Goal: Task Accomplishment & Management: Manage account settings

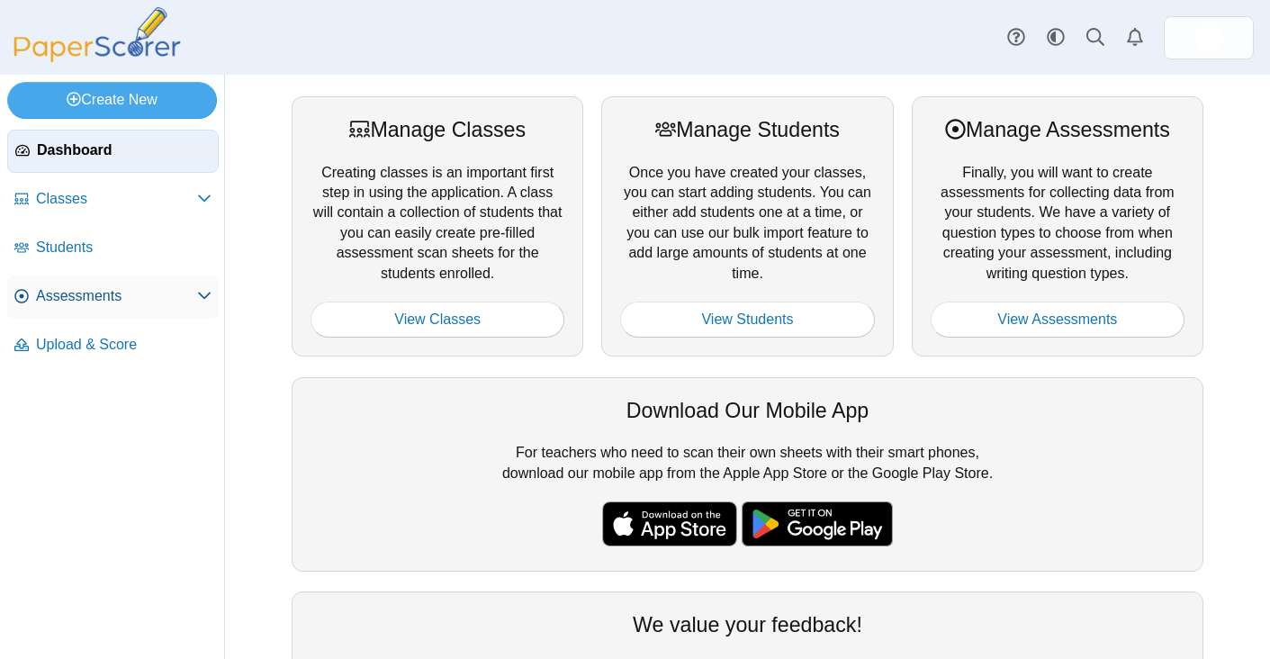
click at [94, 294] on span "Assessments" at bounding box center [116, 296] width 161 height 20
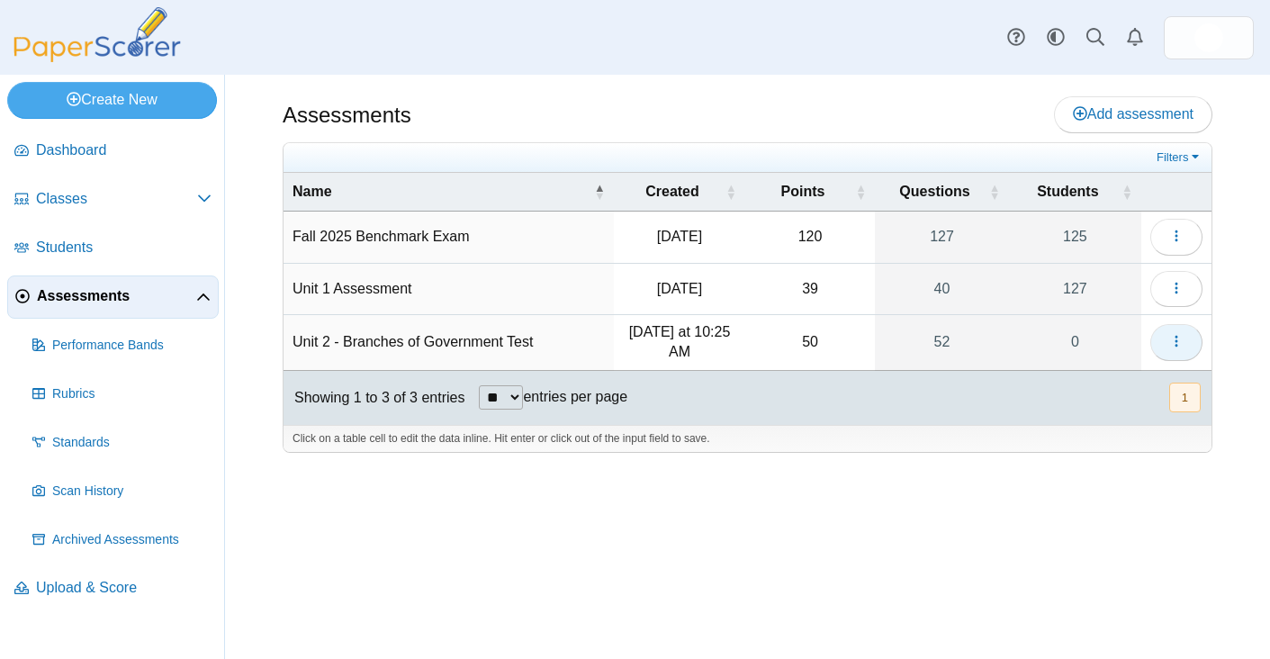
click at [1154, 332] on button "button" at bounding box center [1176, 342] width 52 height 36
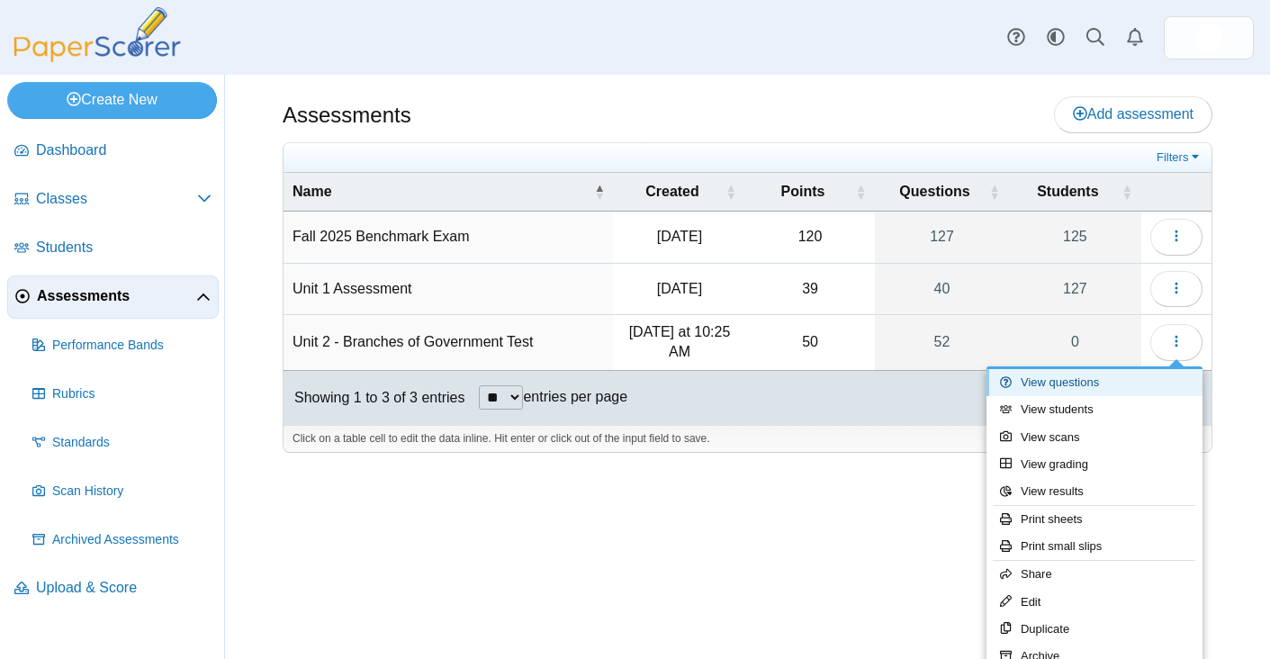
click at [1121, 381] on link "View questions" at bounding box center [1095, 382] width 216 height 27
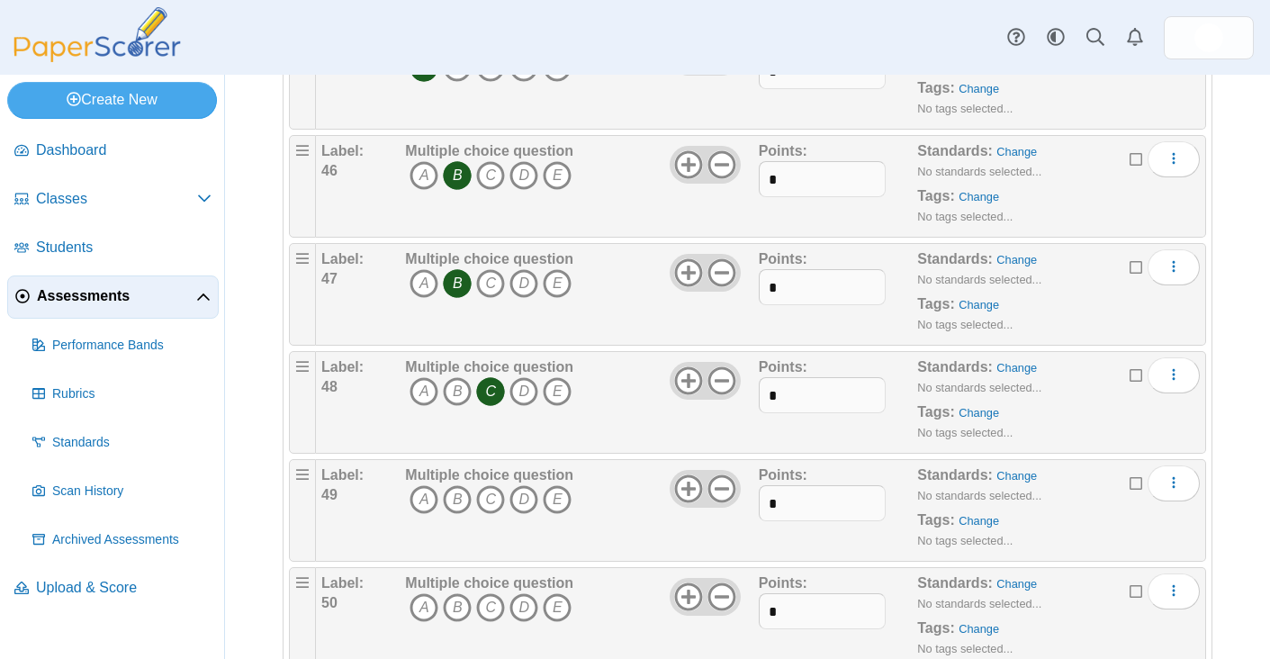
scroll to position [5286, 0]
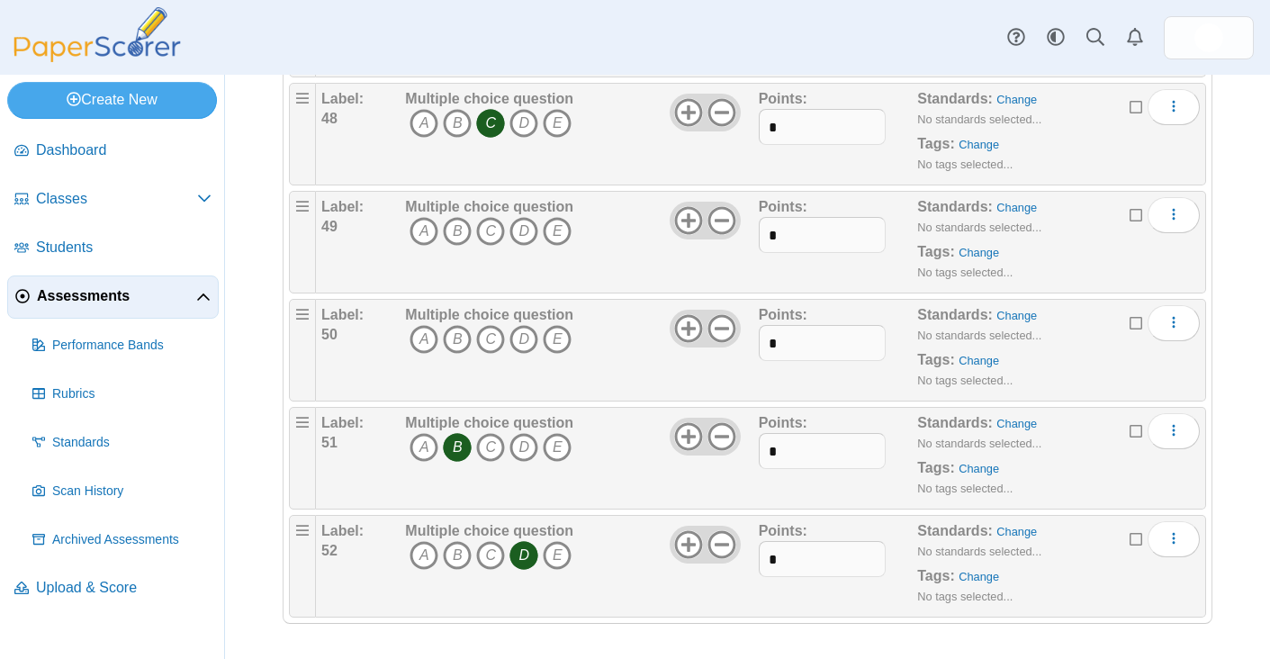
click at [455, 449] on icon "B" at bounding box center [457, 447] width 29 height 29
click at [526, 558] on icon "D" at bounding box center [523, 555] width 29 height 29
click at [1171, 214] on button "More options" at bounding box center [1174, 215] width 52 height 36
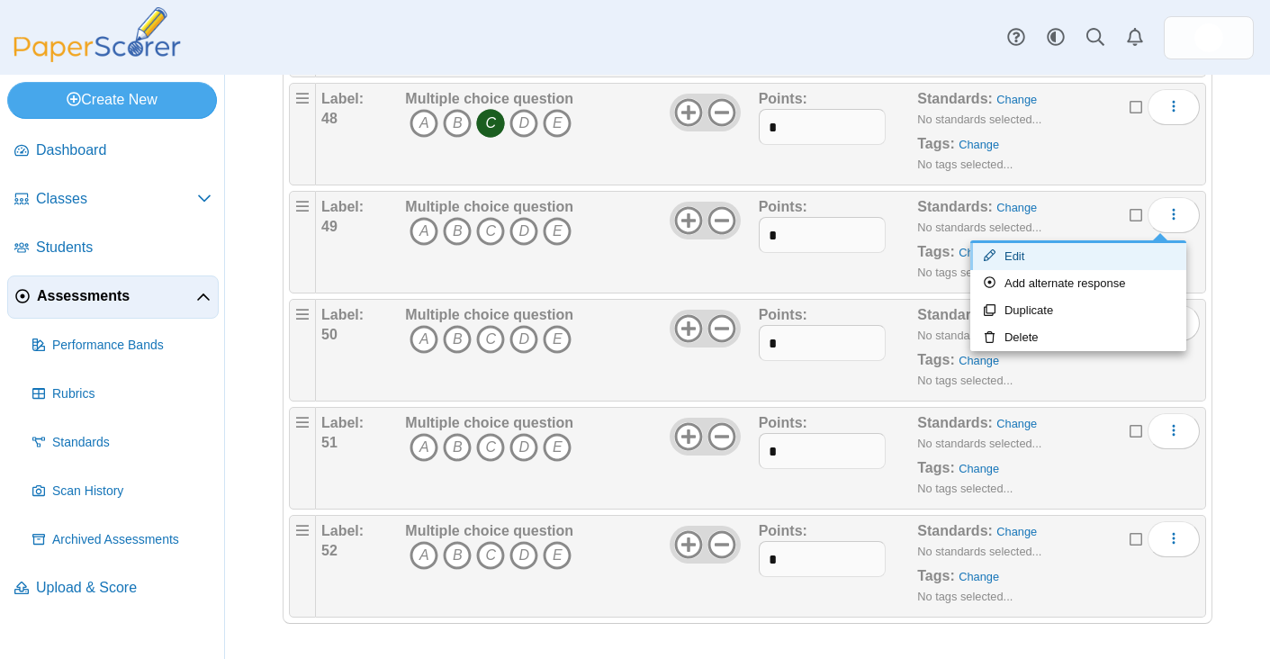
click at [1054, 262] on link "Edit" at bounding box center [1078, 256] width 216 height 27
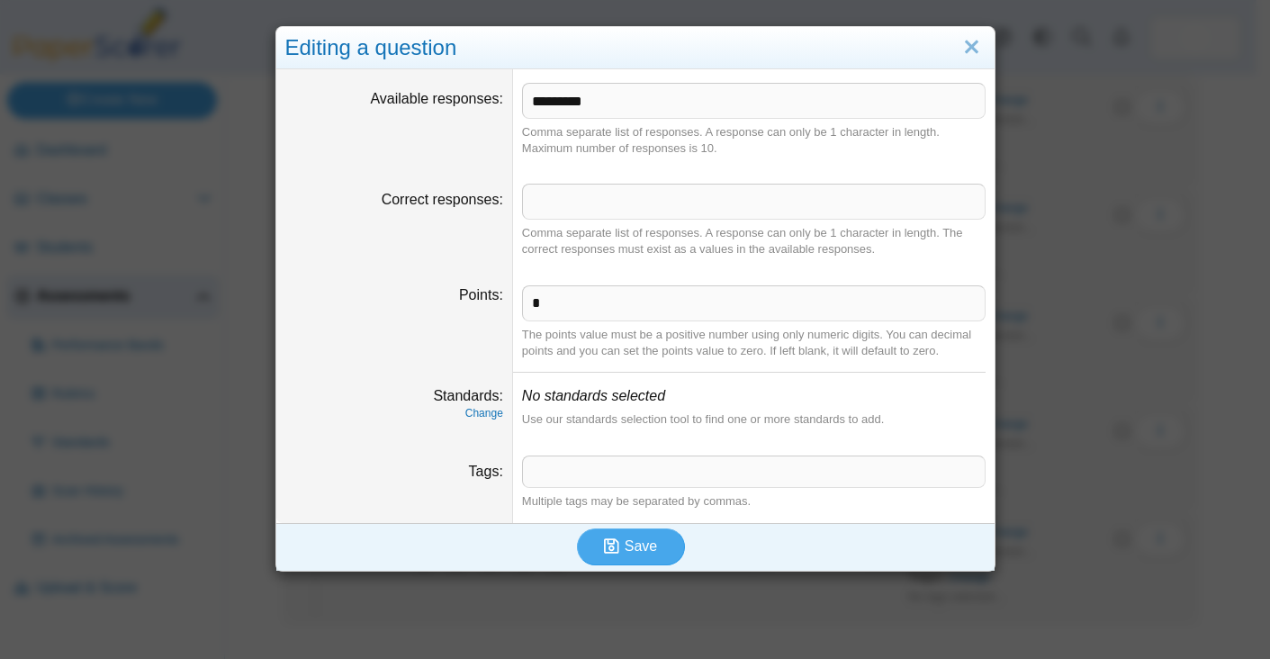
click at [946, 39] on div "Editing a question" at bounding box center [635, 48] width 718 height 42
click at [962, 40] on link "Close" at bounding box center [972, 47] width 28 height 31
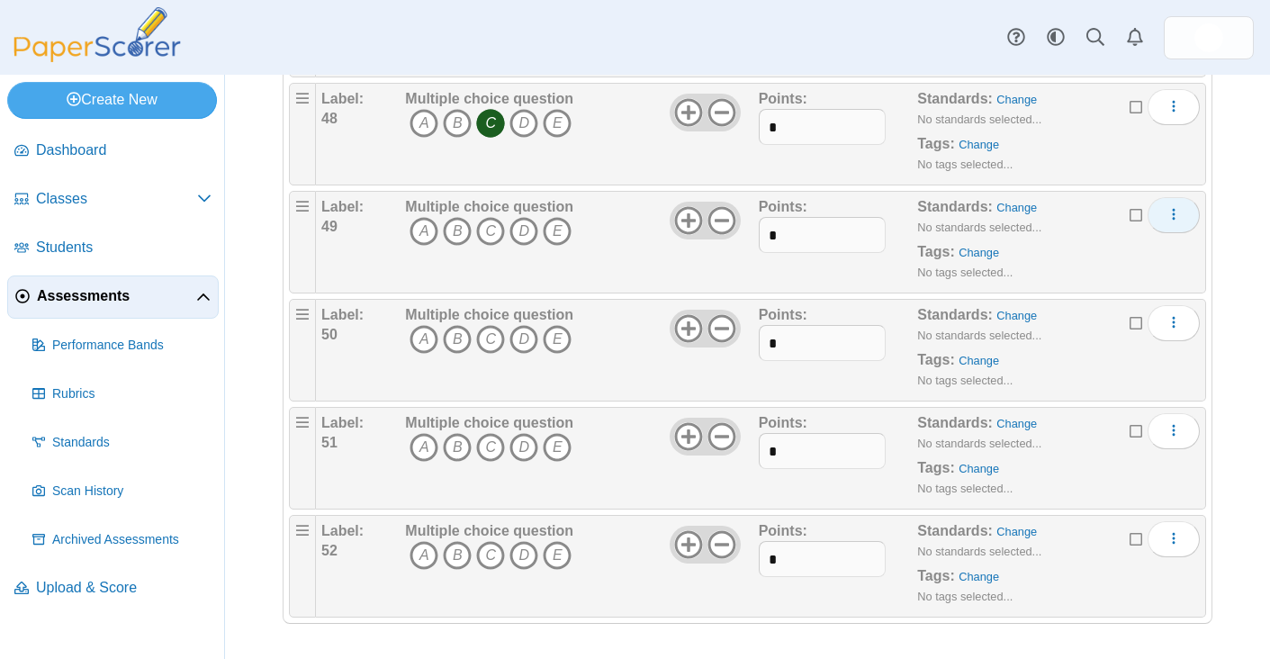
click at [1151, 204] on button "More options" at bounding box center [1174, 215] width 52 height 36
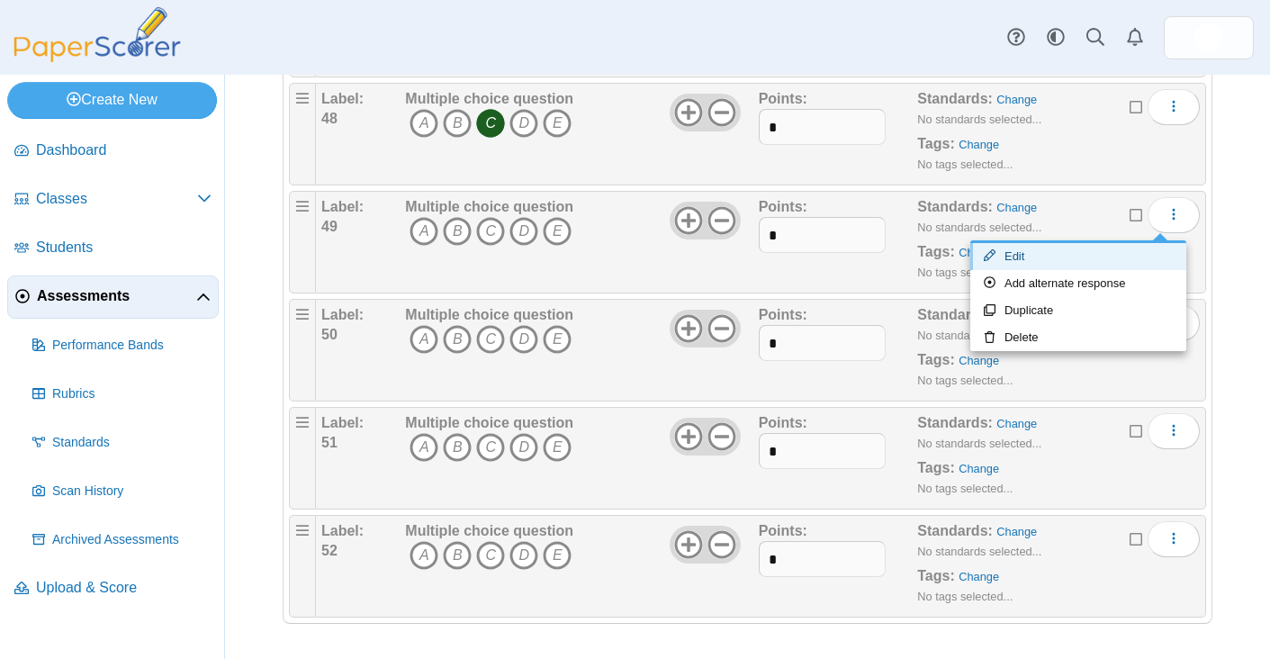
click at [1065, 260] on link "Edit" at bounding box center [1078, 256] width 216 height 27
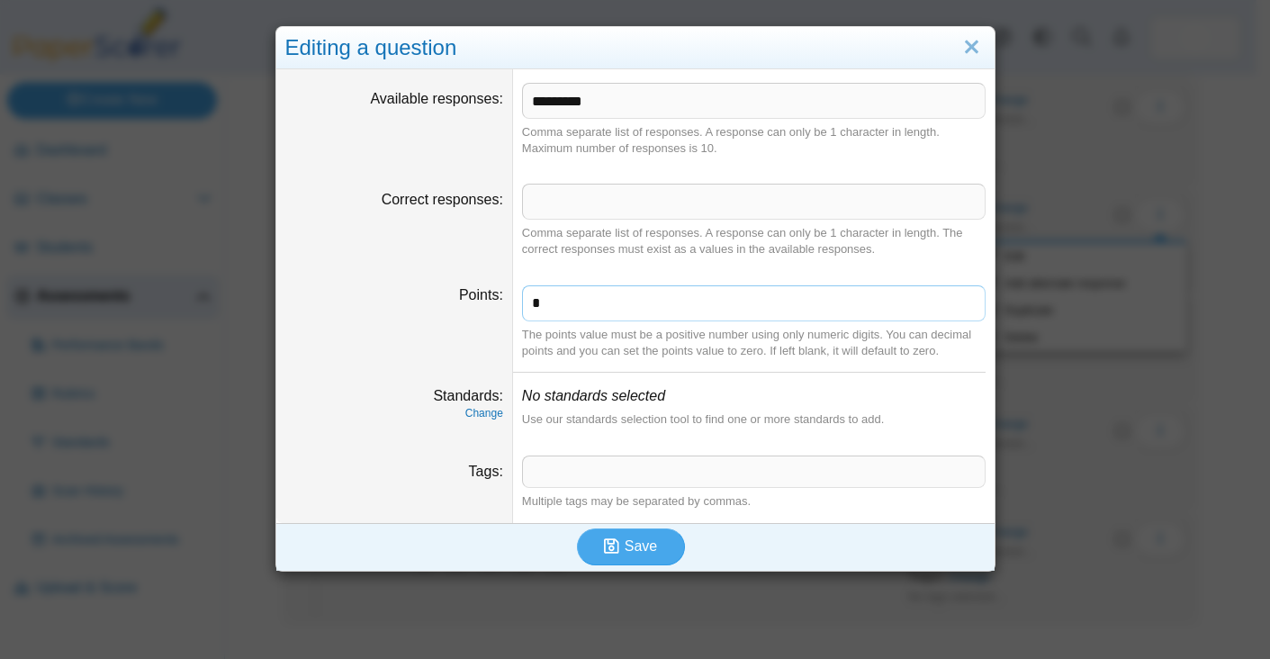
click at [554, 293] on input "*" at bounding box center [754, 303] width 464 height 36
type input "*"
click at [608, 549] on icon "submit" at bounding box center [611, 545] width 15 height 17
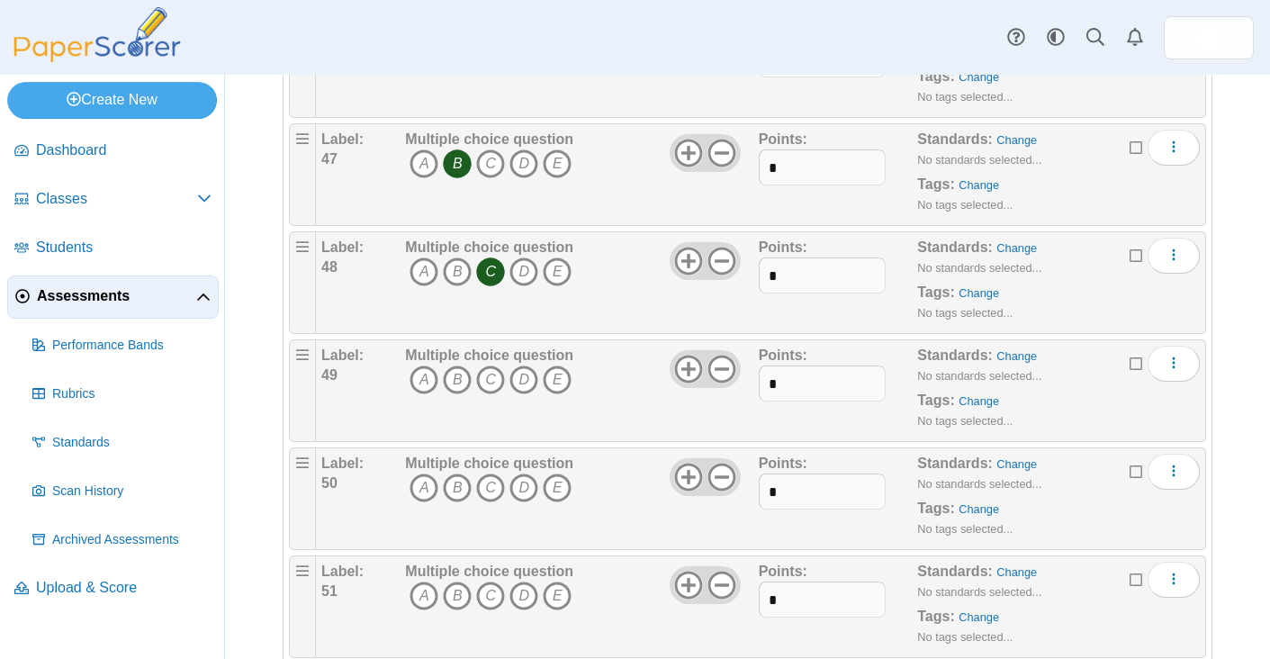
scroll to position [5286, 0]
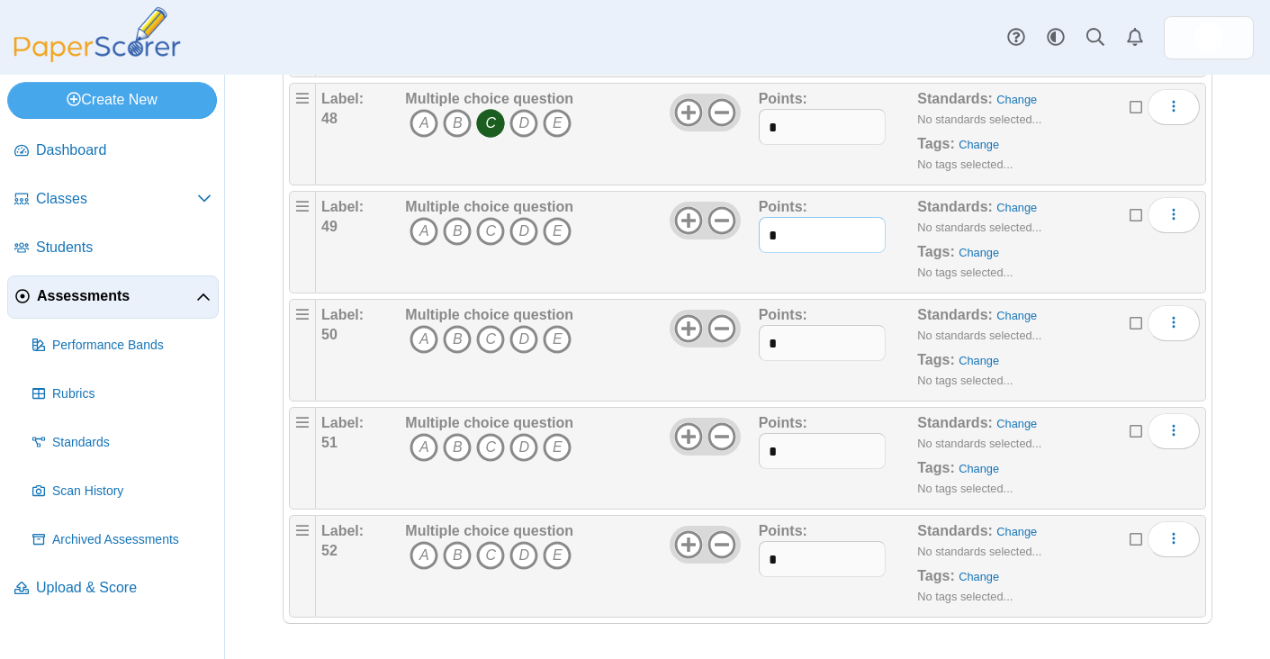
click at [797, 231] on input "*" at bounding box center [822, 235] width 127 height 36
type input "*"
click at [653, 283] on div "Multiple choice question A B C D E" at bounding box center [579, 242] width 357 height 90
click at [1130, 217] on icon at bounding box center [1137, 212] width 14 height 13
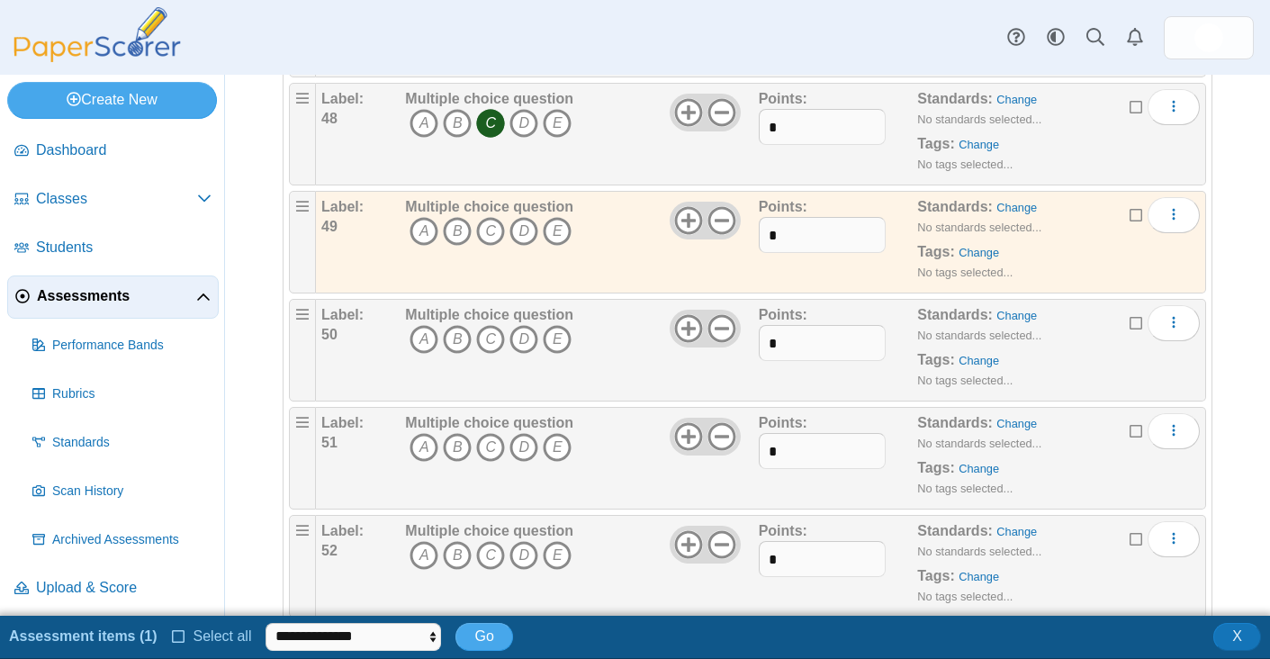
click at [1130, 217] on icon at bounding box center [1137, 212] width 14 height 13
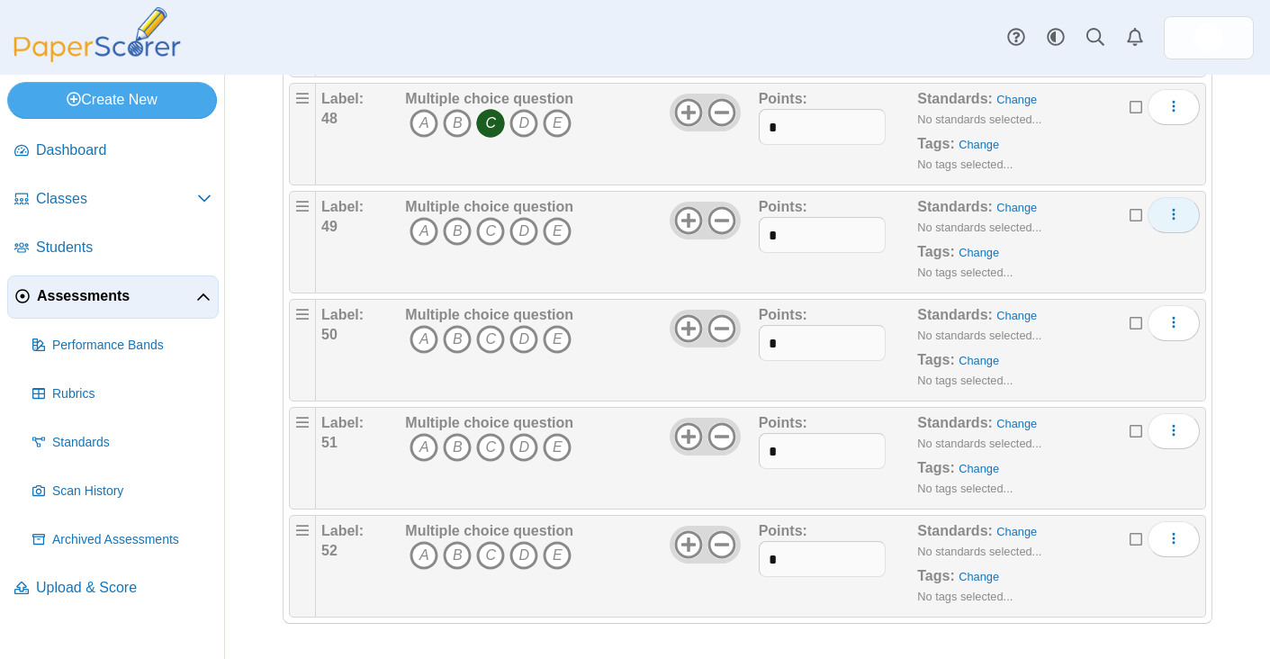
click at [1167, 215] on icon "More options" at bounding box center [1174, 214] width 14 height 14
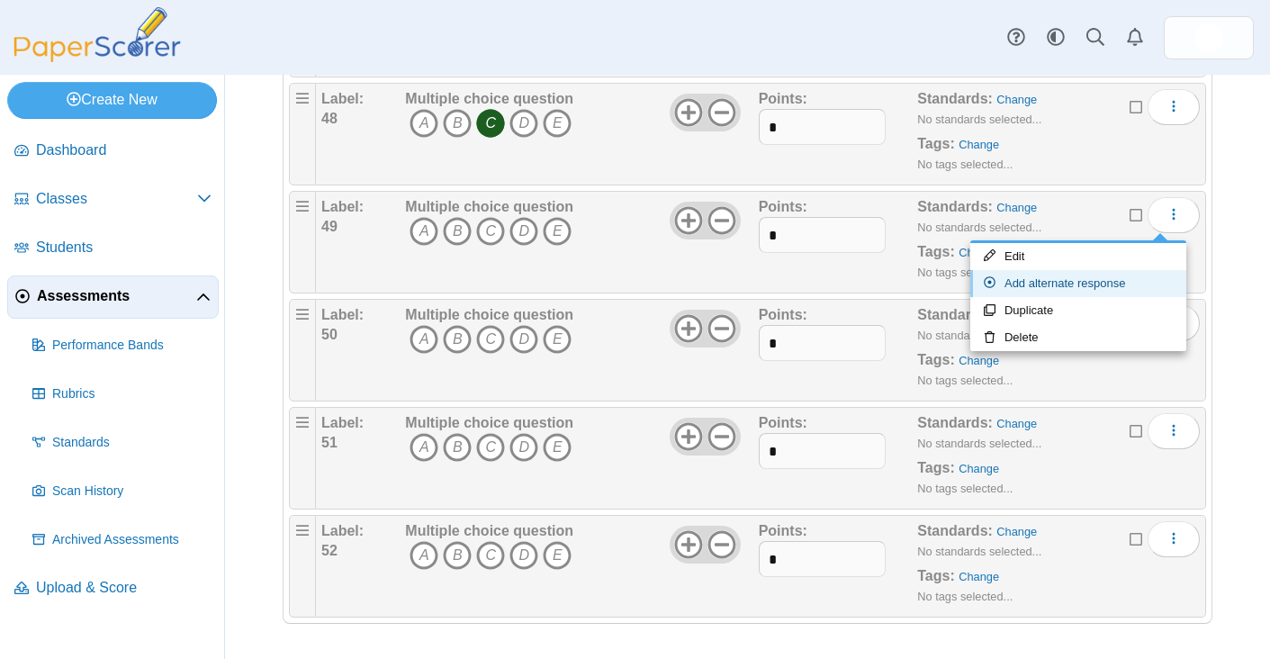
click at [1032, 277] on link "Add alternate response" at bounding box center [1078, 283] width 216 height 27
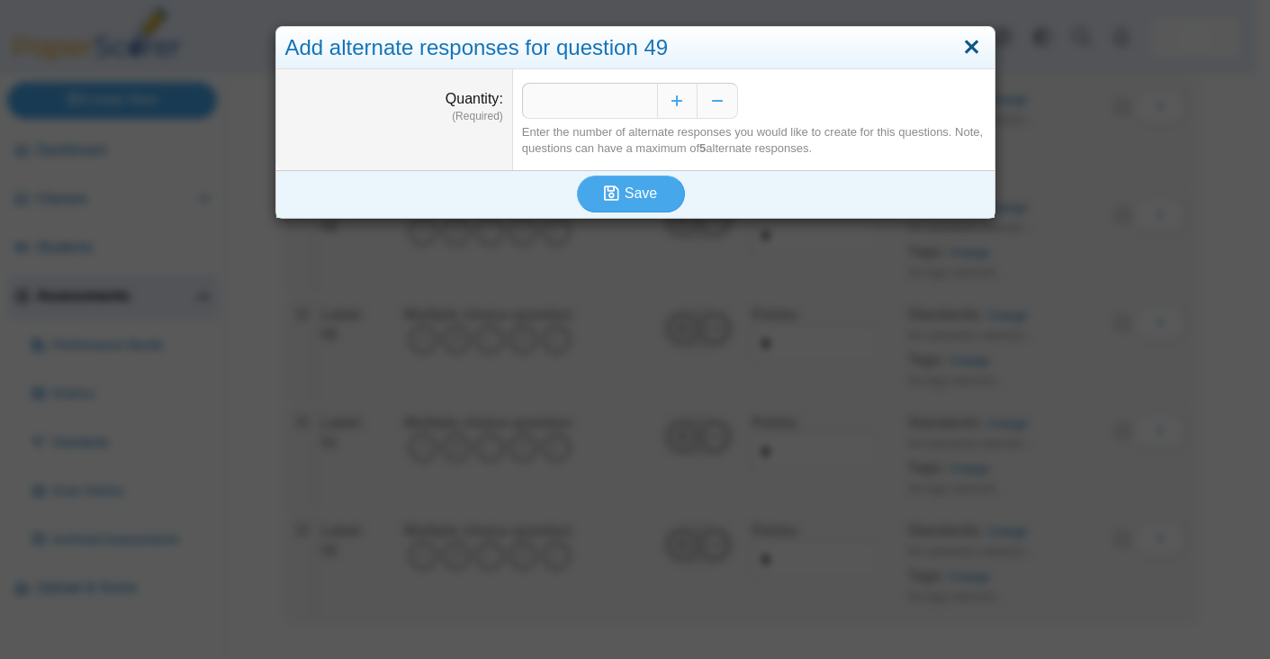
click at [964, 41] on link "Close" at bounding box center [972, 47] width 28 height 31
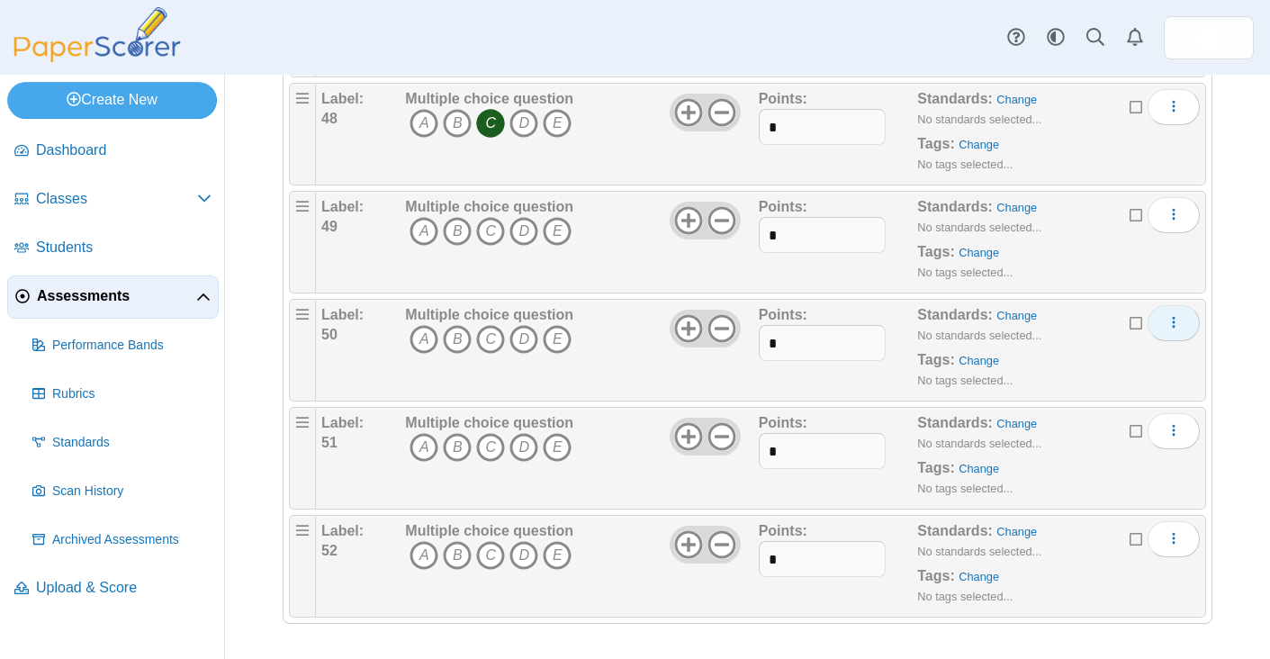
click at [1173, 322] on use "More options" at bounding box center [1174, 322] width 3 height 12
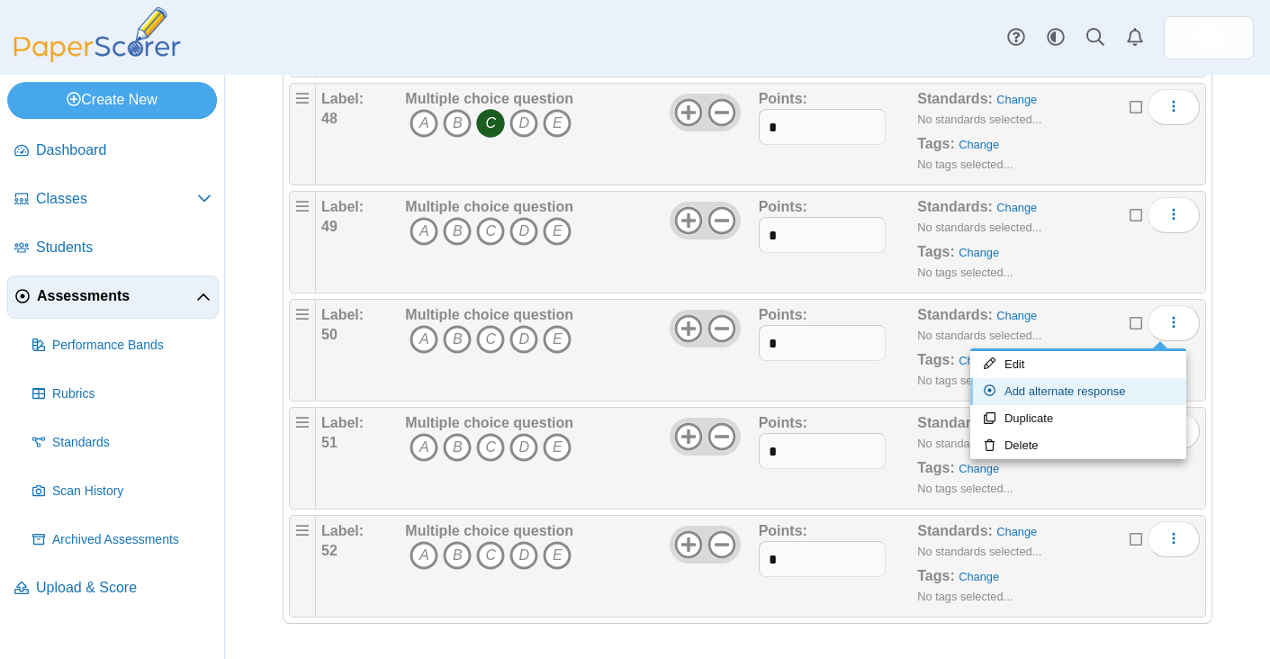
click at [1113, 400] on link "Add alternate response" at bounding box center [1078, 391] width 216 height 27
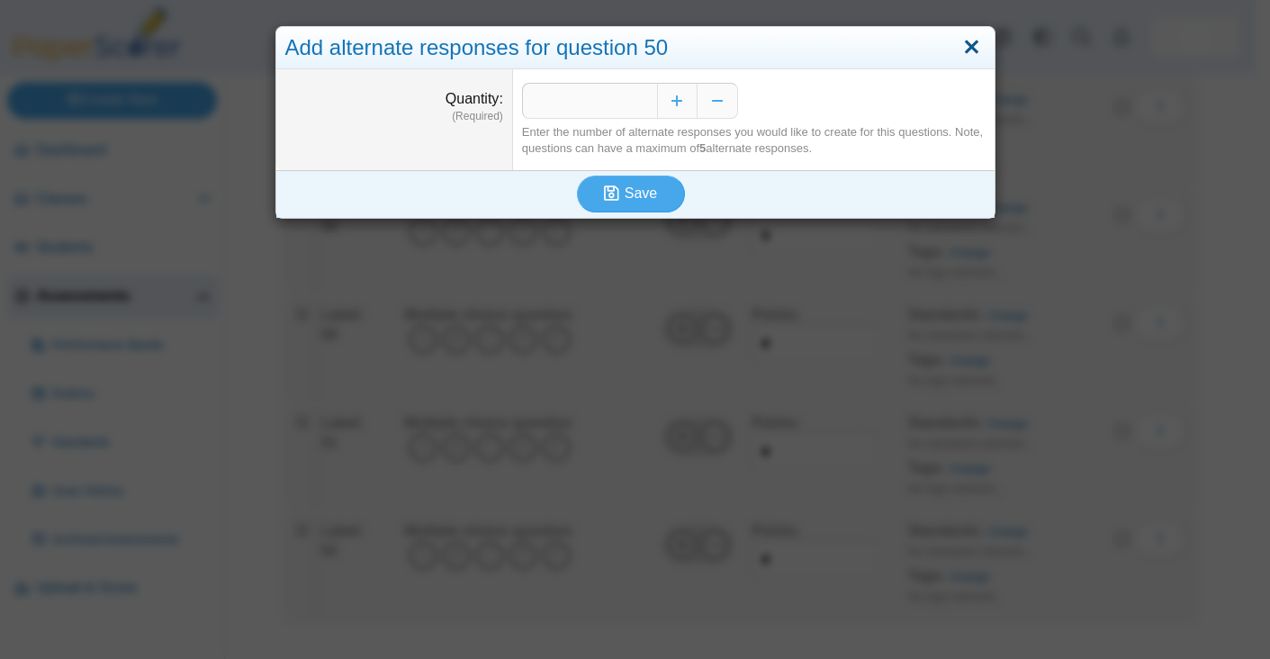
click at [966, 52] on link "Close" at bounding box center [972, 47] width 28 height 31
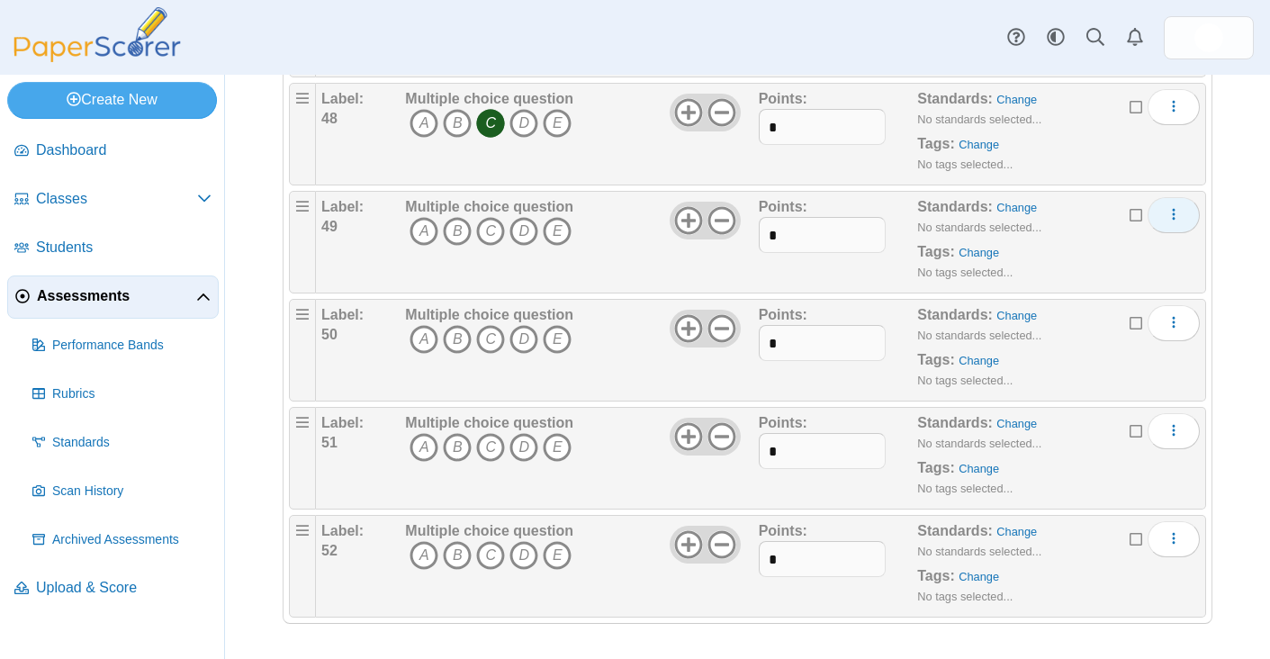
click at [1167, 212] on icon "More options" at bounding box center [1174, 214] width 14 height 14
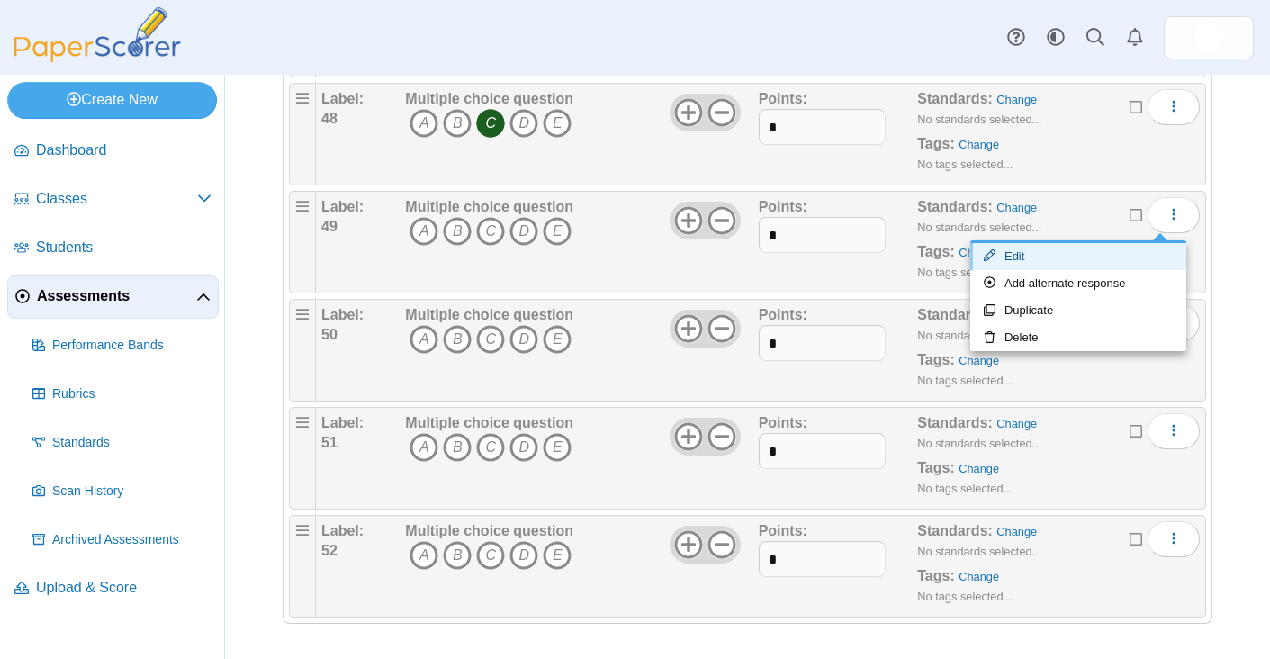
click at [1048, 264] on link "Edit" at bounding box center [1078, 256] width 216 height 27
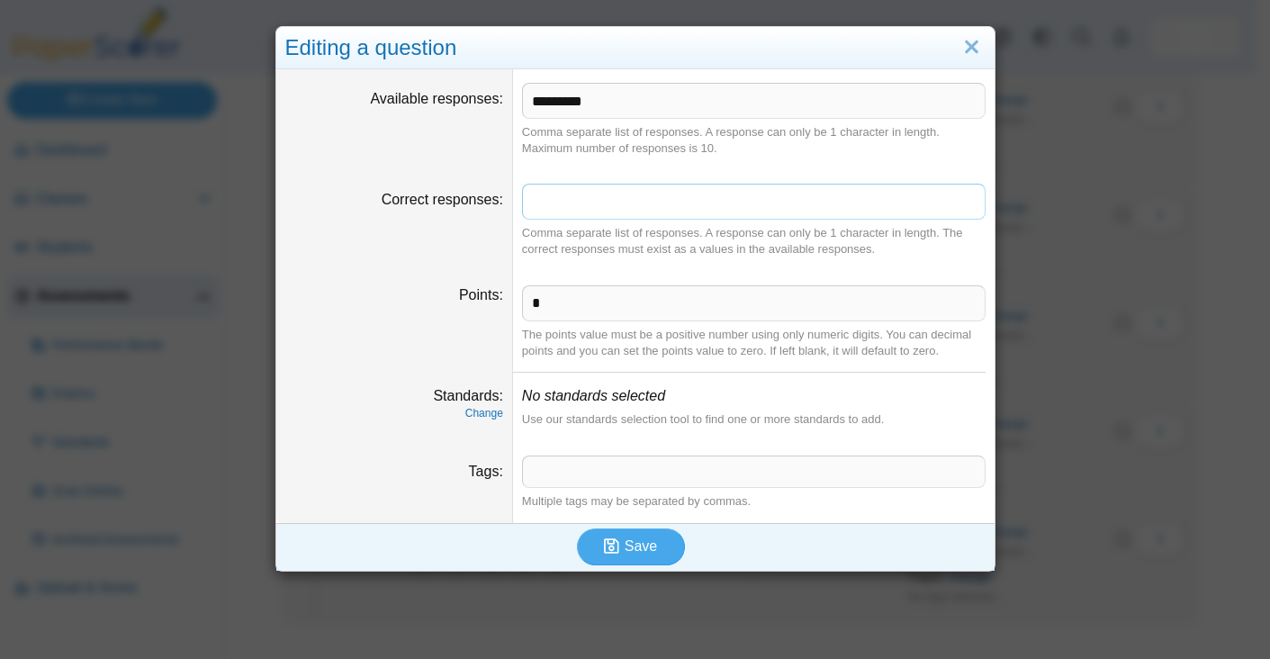
click at [583, 194] on input "Correct responses" at bounding box center [754, 202] width 464 height 36
click at [581, 171] on dd "Comma separate list of responses. A response can only be 1 character in length.…" at bounding box center [754, 220] width 482 height 101
click at [560, 311] on input "*" at bounding box center [754, 303] width 464 height 36
click at [971, 50] on link "Close" at bounding box center [972, 47] width 28 height 31
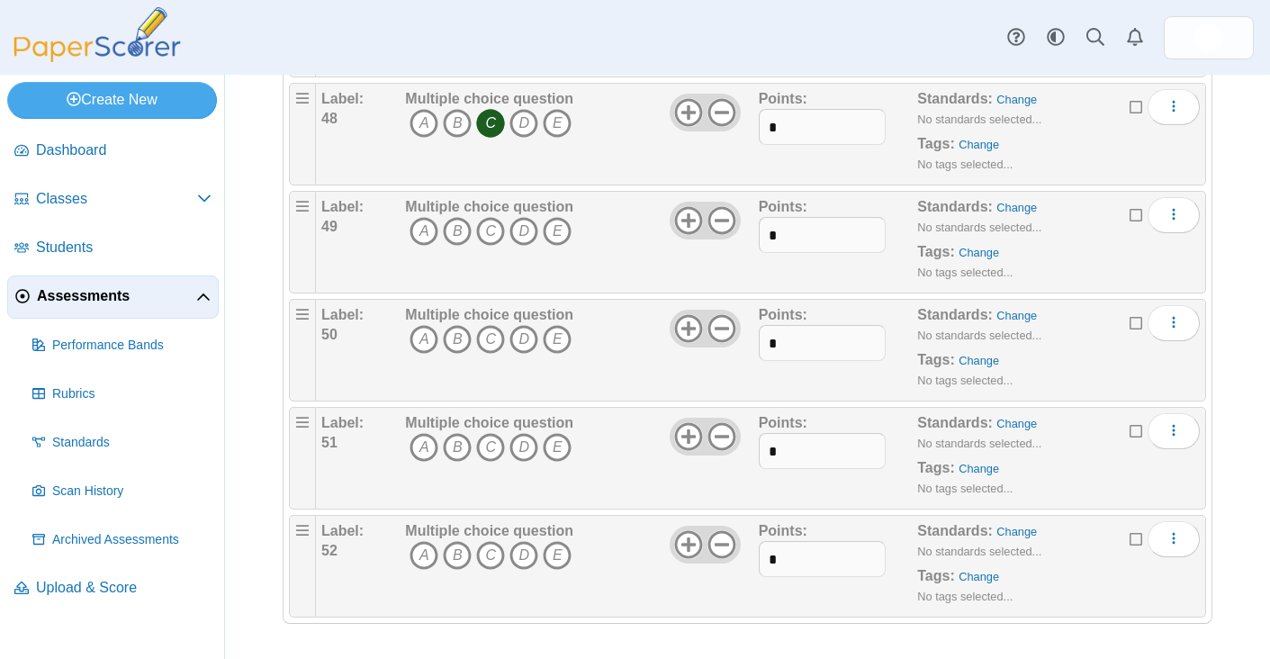
click at [603, 335] on div "Multiple choice question A B C D E" at bounding box center [579, 350] width 357 height 90
click at [1241, 379] on div "Assessments Questions for Unit 2 - Branches of Government Test Auto label enabl…" at bounding box center [747, 367] width 1045 height 584
drag, startPoint x: 1029, startPoint y: 203, endPoint x: 1011, endPoint y: 209, distance: 18.8
click at [1019, 206] on div "Standards: Change No standards selected... Tags: Change No tags selected..." at bounding box center [1036, 242] width 239 height 90
click at [1011, 209] on link "Change" at bounding box center [1016, 208] width 41 height 14
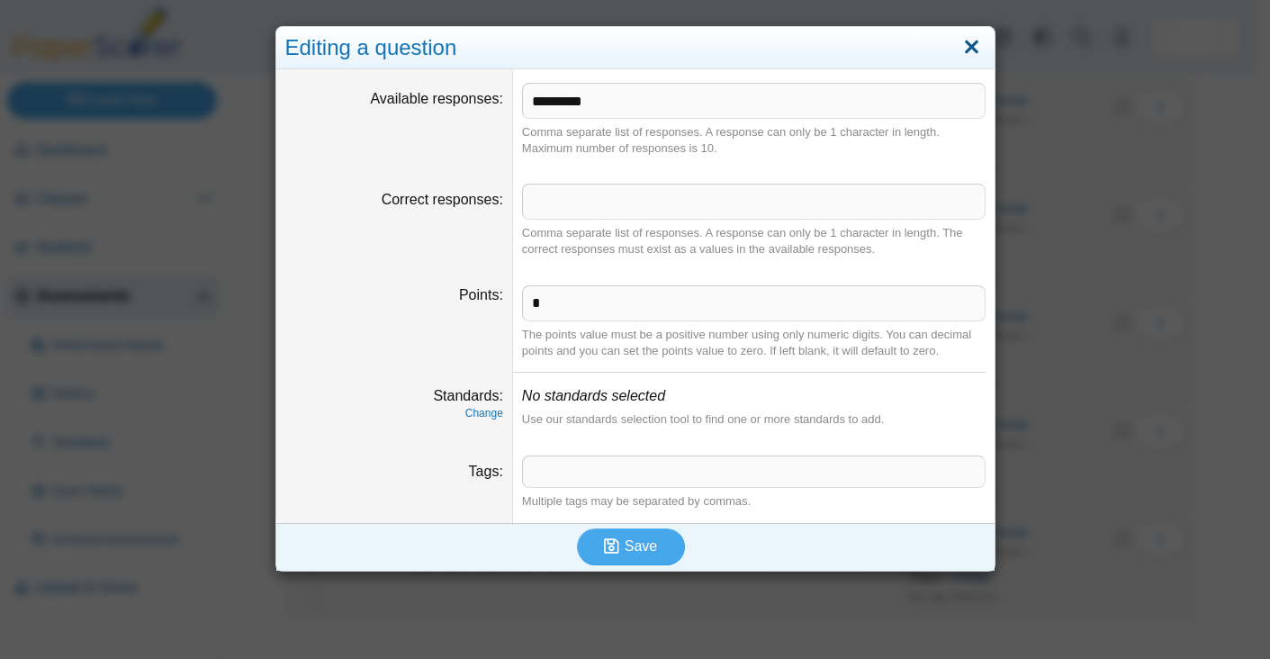
click at [966, 48] on link "Close" at bounding box center [972, 47] width 28 height 31
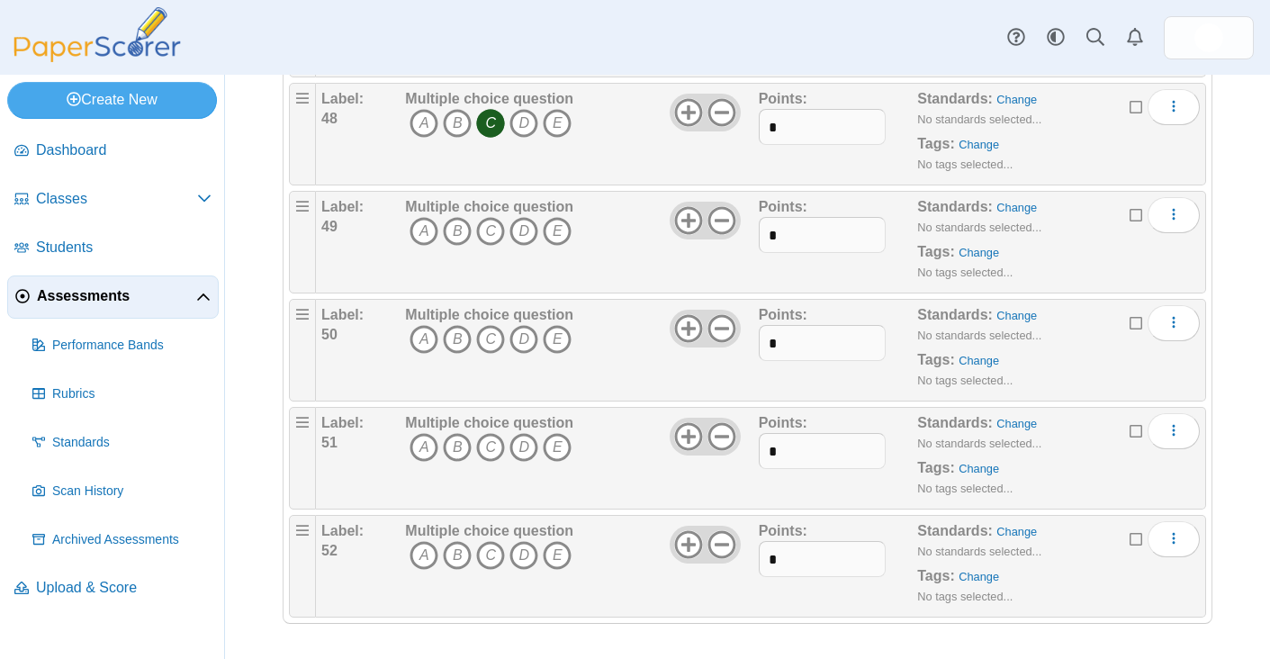
click at [1231, 215] on div "Assessments Questions for Unit 2 - Branches of Government Test Auto label enabl…" at bounding box center [747, 367] width 1045 height 584
click at [975, 252] on link "Change" at bounding box center [979, 253] width 41 height 14
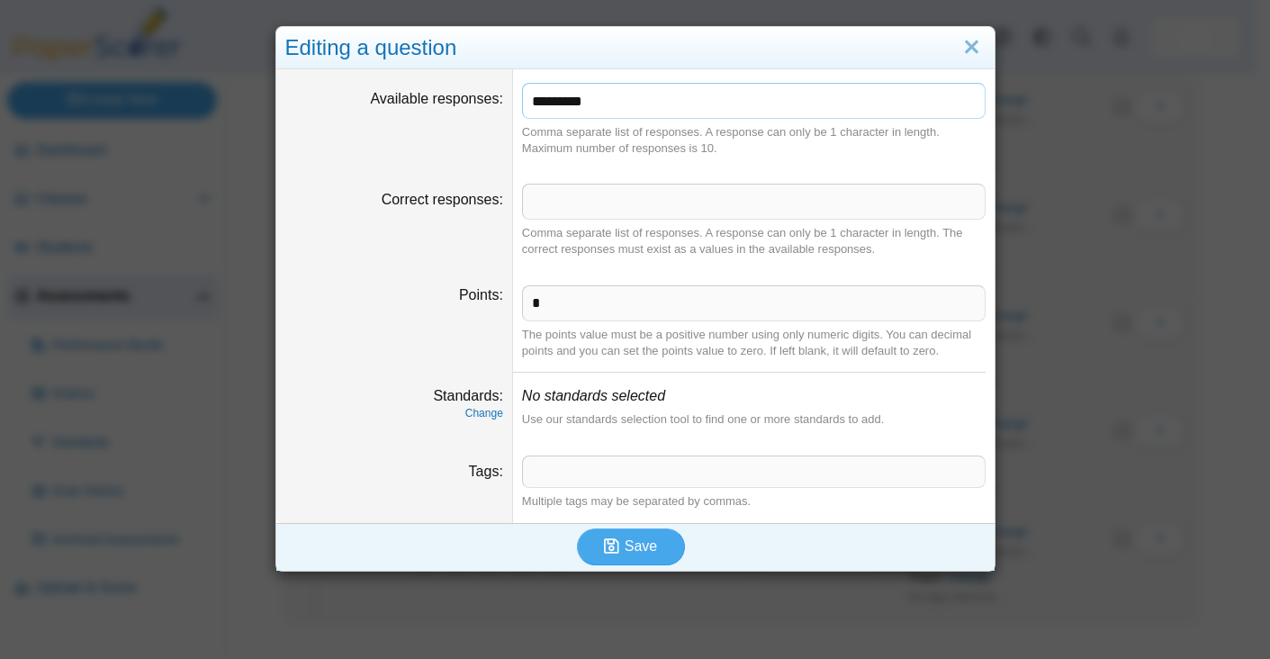
click at [613, 105] on input "*********" at bounding box center [754, 101] width 464 height 36
click at [963, 46] on link "Close" at bounding box center [972, 47] width 28 height 31
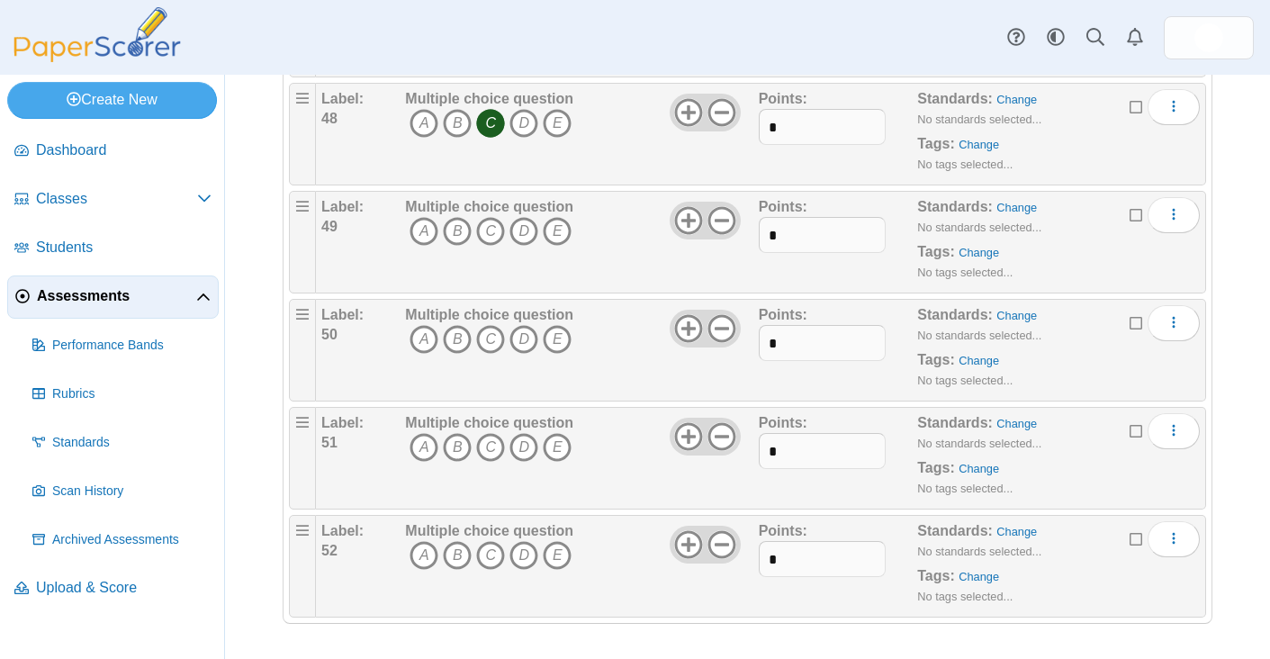
click at [1211, 206] on div "Assessments Questions for Unit 2 - Branches of Government Test Auto label enabl…" at bounding box center [747, 367] width 1045 height 584
click at [1167, 210] on icon "More options" at bounding box center [1174, 214] width 14 height 14
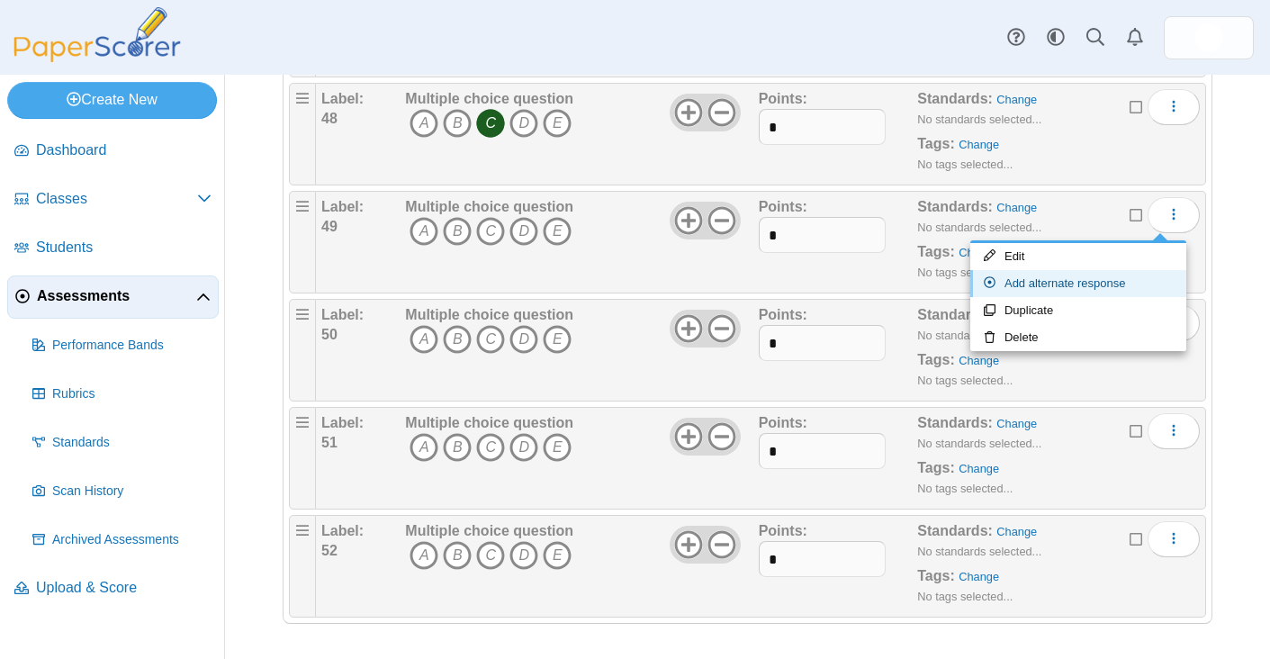
click at [1069, 285] on link "Add alternate response" at bounding box center [1078, 283] width 216 height 27
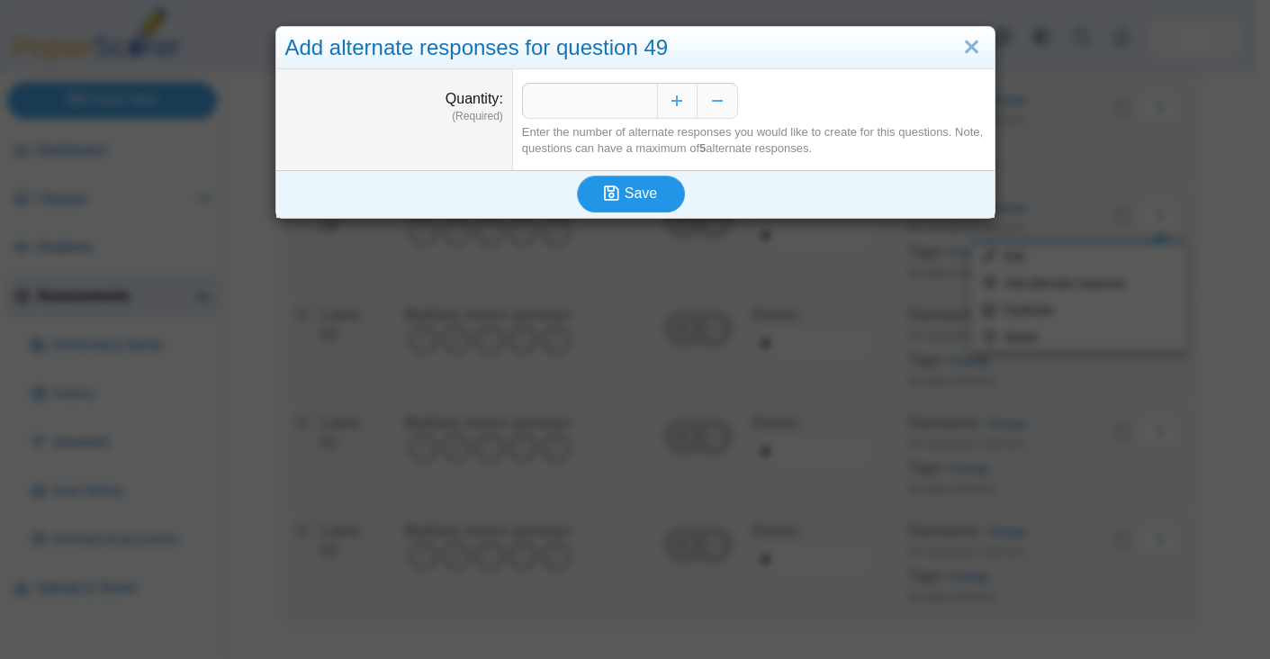
click at [654, 194] on button "Save" at bounding box center [631, 194] width 108 height 36
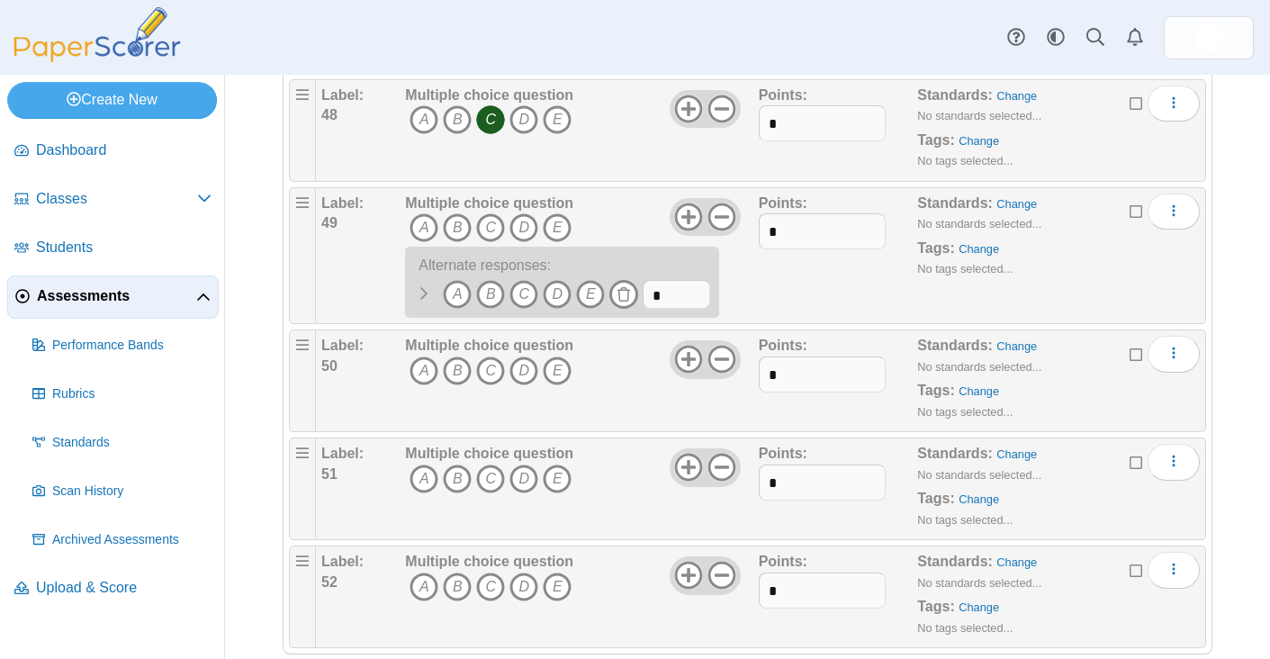
scroll to position [5321, 0]
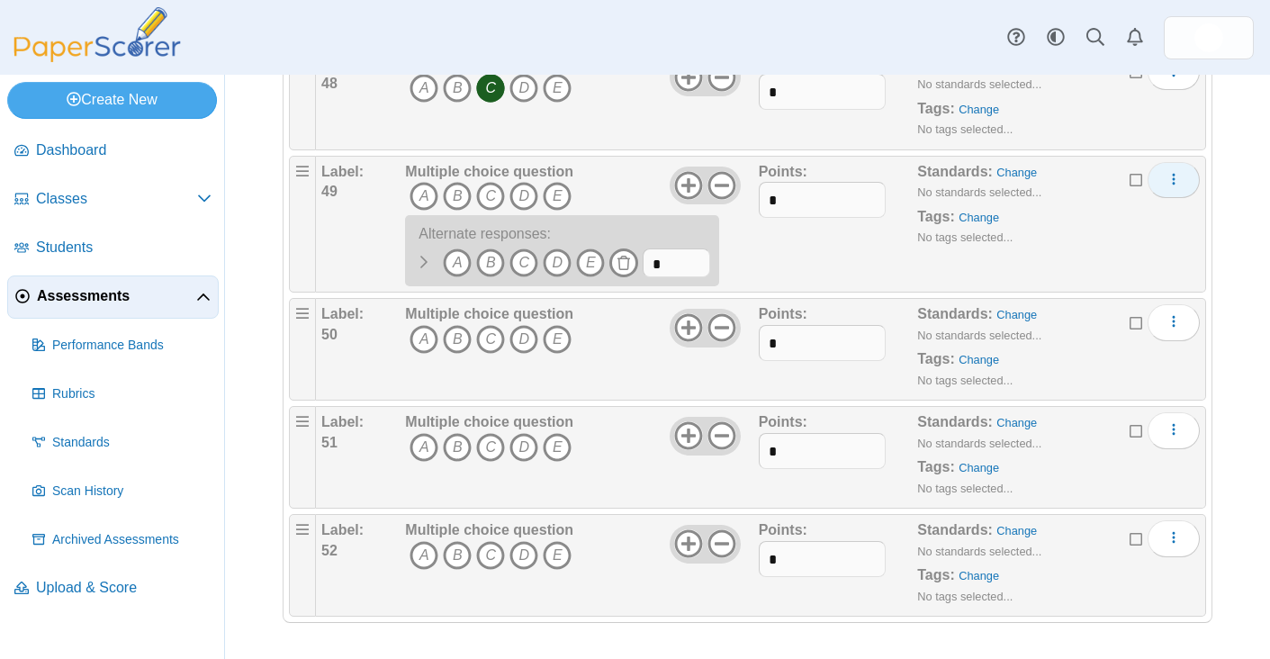
click at [1180, 183] on button "More options" at bounding box center [1174, 180] width 52 height 36
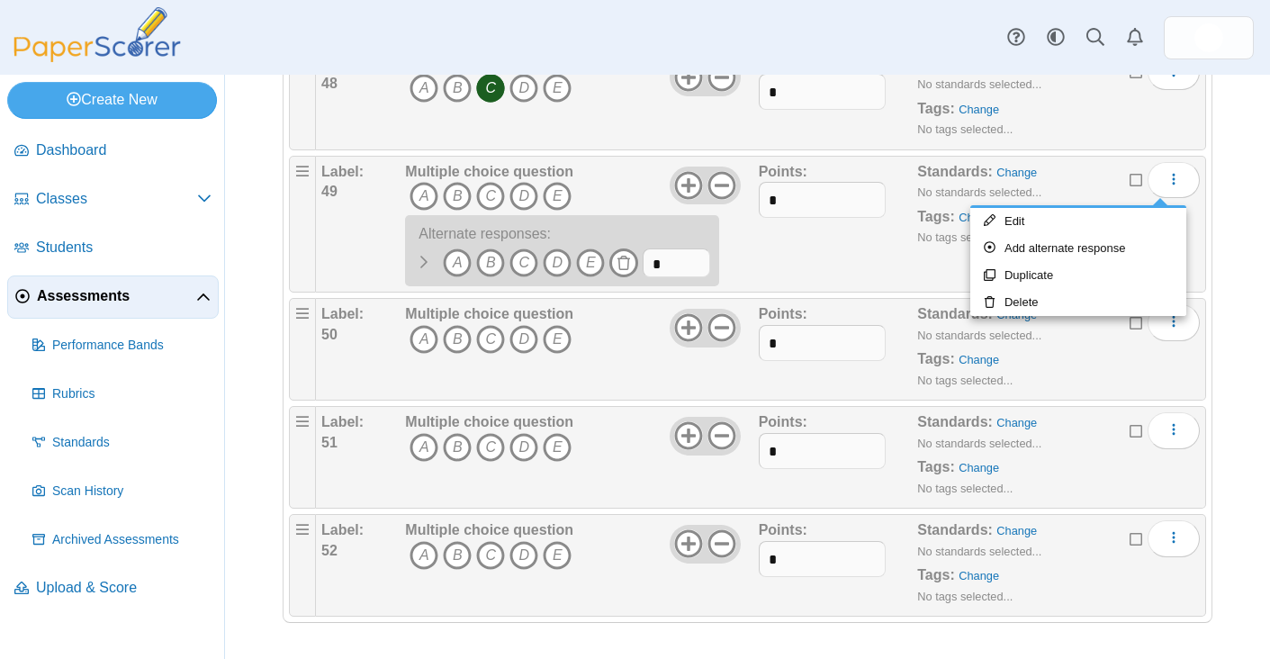
drag, startPoint x: 1253, startPoint y: 233, endPoint x: 1187, endPoint y: 282, distance: 81.7
click at [1252, 233] on div "Assessments Questions for Unit 2 - Branches of Government Test Auto label enabl…" at bounding box center [747, 367] width 1045 height 584
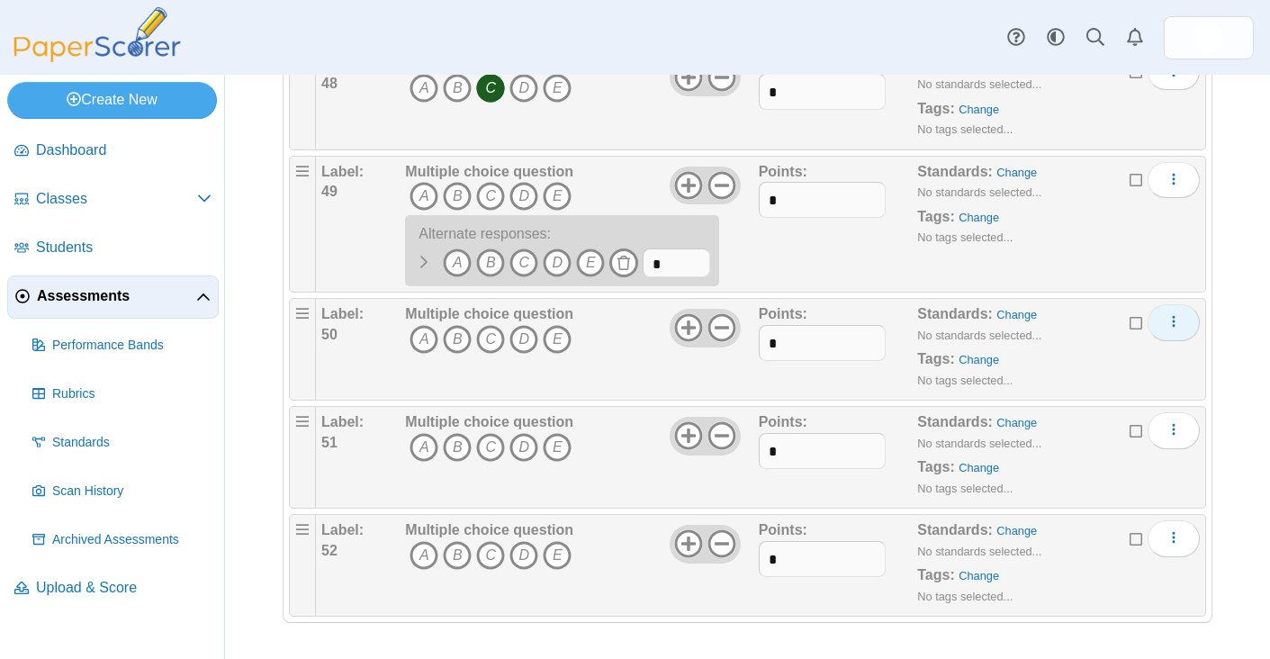
click at [1160, 312] on button "More options" at bounding box center [1174, 322] width 52 height 36
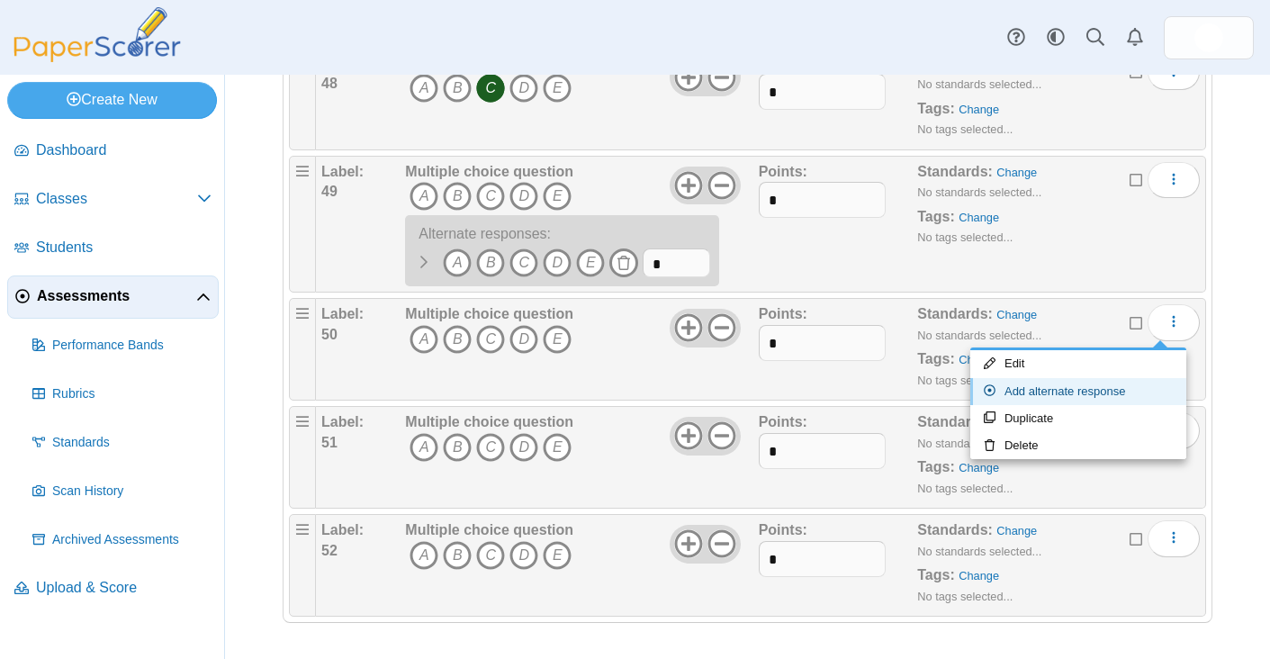
click at [1109, 390] on link "Add alternate response" at bounding box center [1078, 391] width 216 height 27
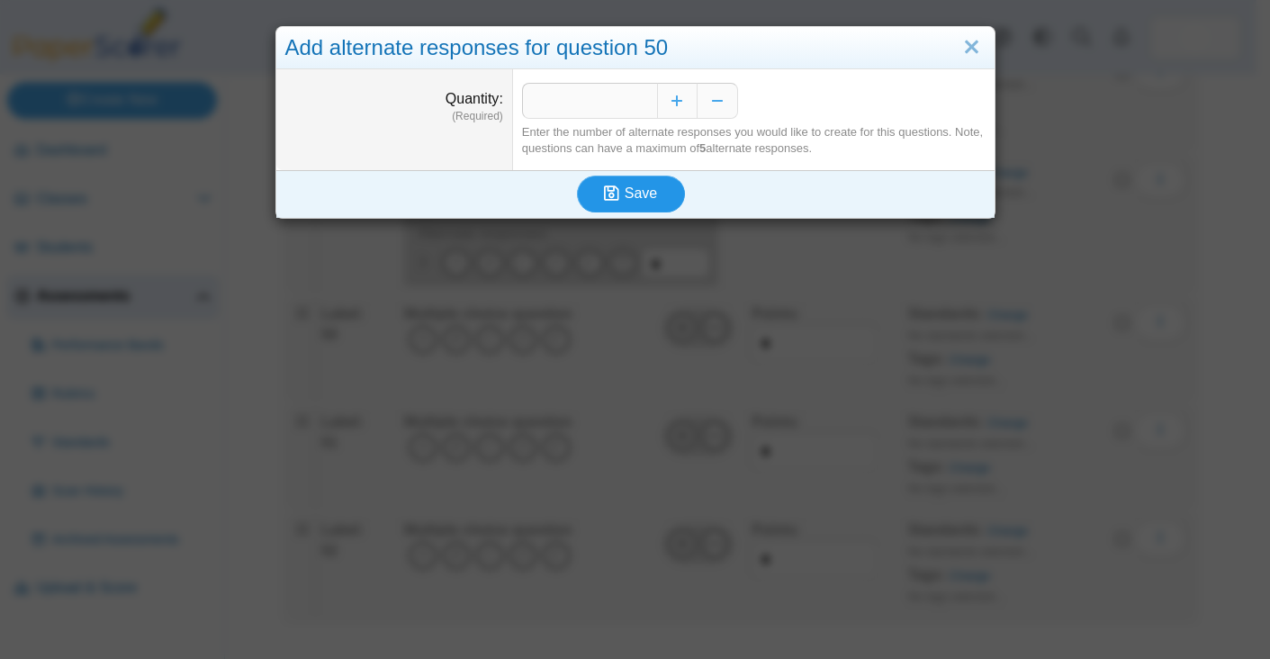
click at [625, 187] on span "Save" at bounding box center [641, 192] width 32 height 15
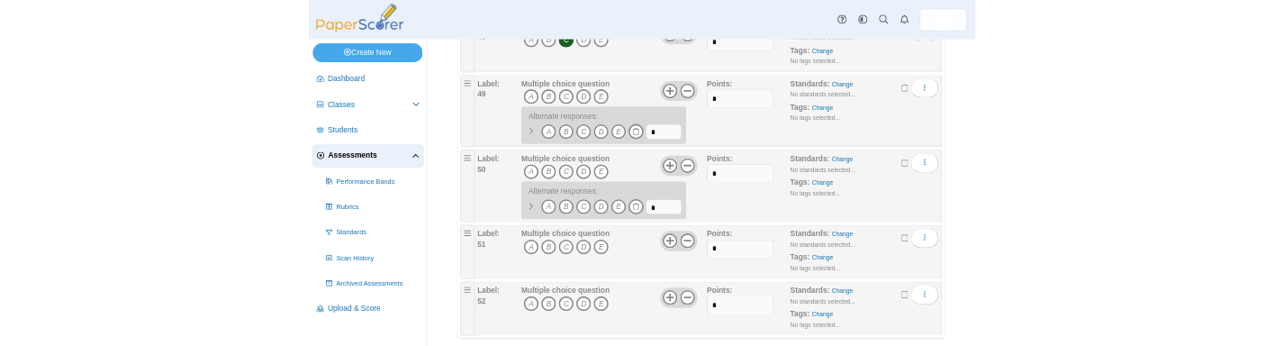
scroll to position [5356, 0]
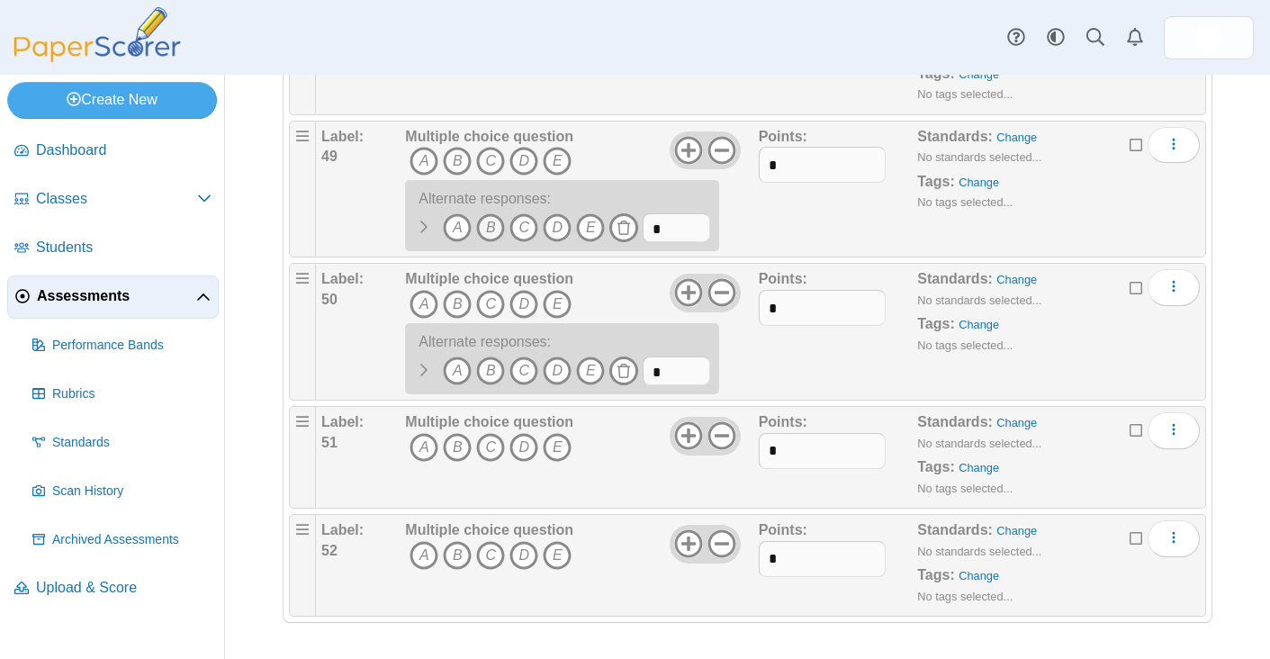
click at [485, 226] on icon "B" at bounding box center [490, 227] width 29 height 29
drag, startPoint x: 550, startPoint y: 364, endPoint x: 603, endPoint y: 340, distance: 58.0
click at [551, 364] on icon "D" at bounding box center [557, 370] width 29 height 29
click at [668, 228] on input "*" at bounding box center [677, 227] width 68 height 29
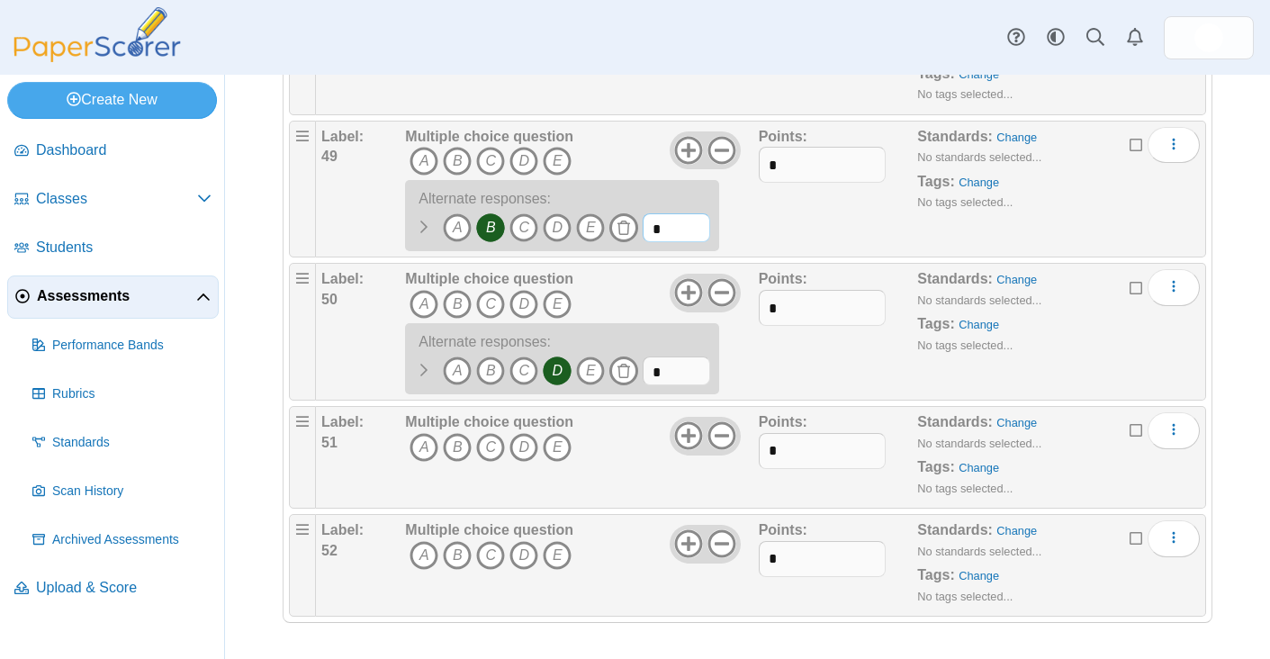
type input "*"
click at [668, 371] on input "*" at bounding box center [677, 370] width 68 height 29
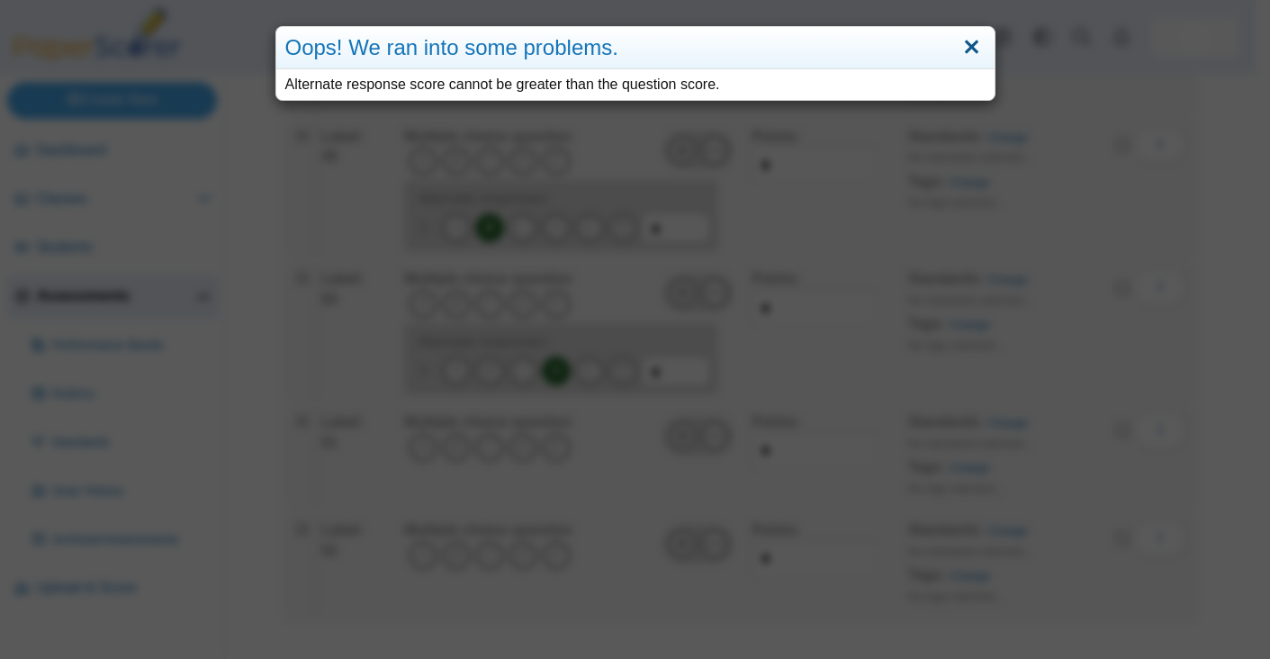
click at [969, 41] on link "Close" at bounding box center [972, 47] width 28 height 31
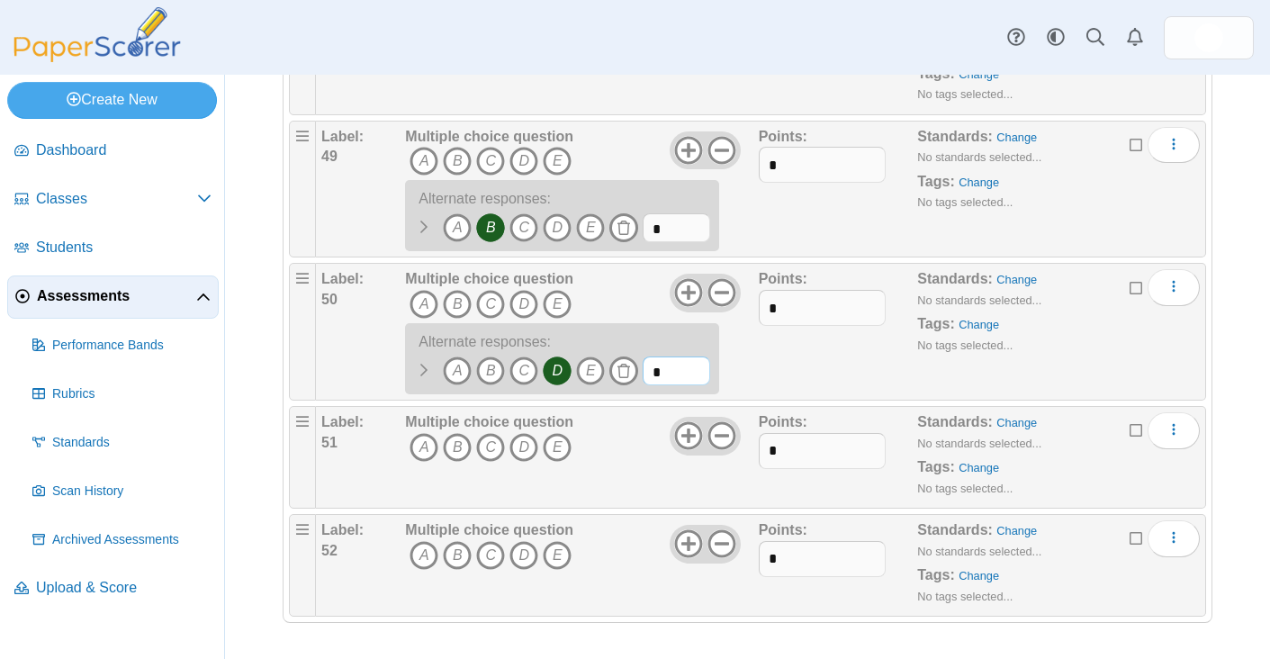
click at [671, 374] on input "*" at bounding box center [677, 370] width 68 height 29
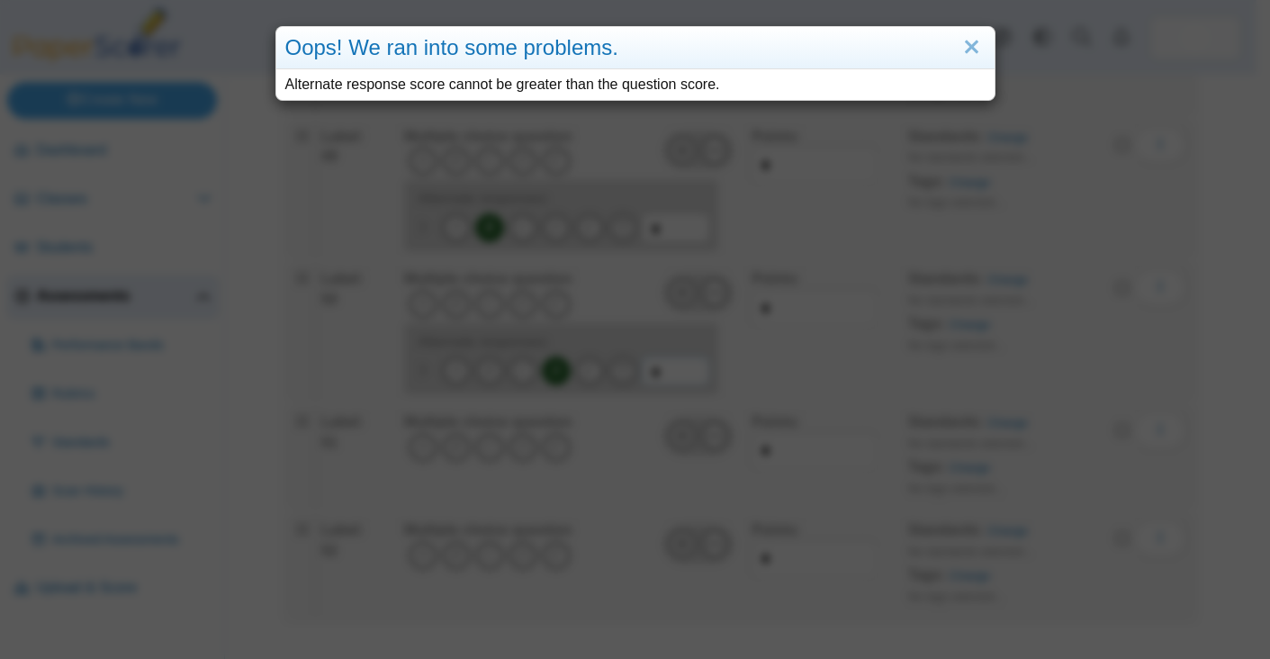
type input "*"
click at [970, 50] on link "Close" at bounding box center [972, 47] width 28 height 31
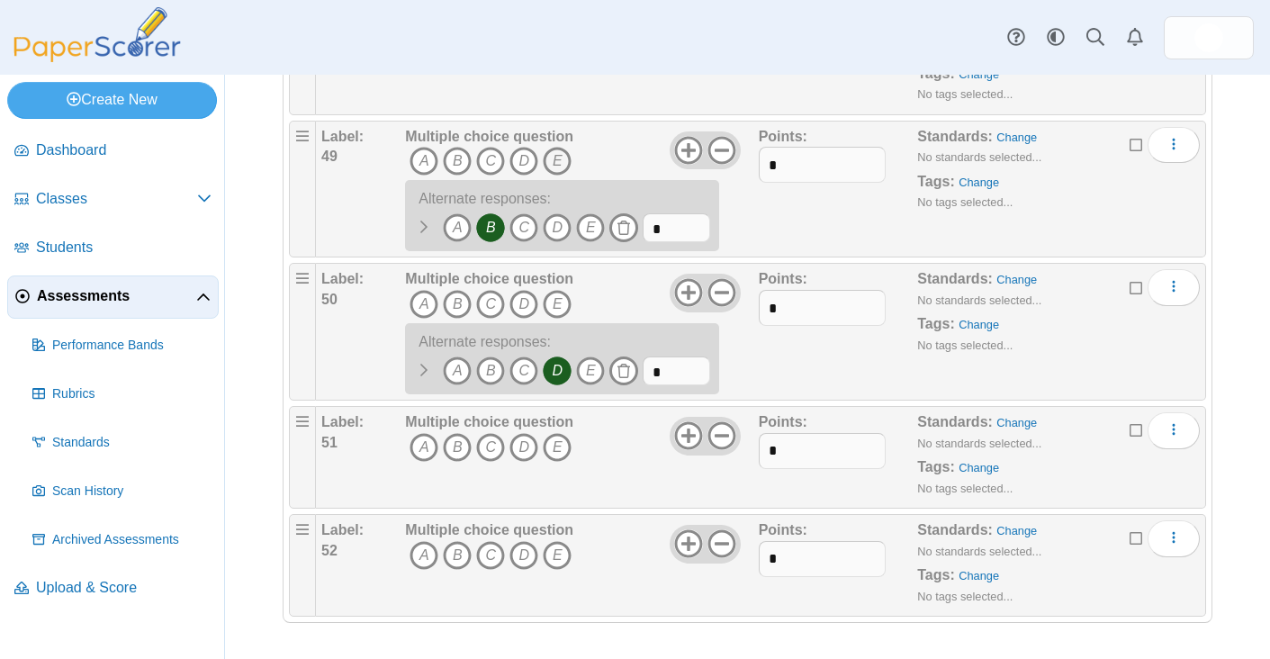
click at [558, 162] on icon "E" at bounding box center [557, 161] width 29 height 29
click at [527, 164] on icon "D" at bounding box center [523, 161] width 29 height 29
click at [492, 159] on icon "C" at bounding box center [490, 161] width 29 height 29
click at [421, 160] on icon "A" at bounding box center [424, 161] width 29 height 29
click at [550, 304] on icon "E" at bounding box center [557, 304] width 29 height 29
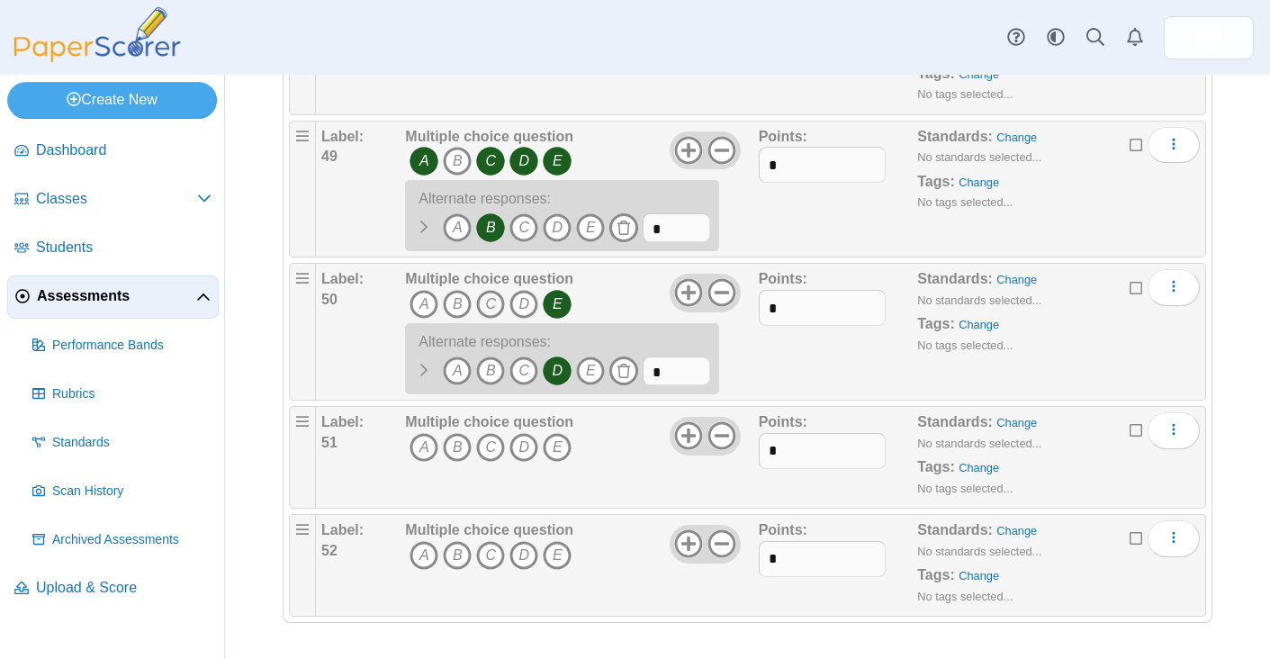
click at [483, 303] on icon "C" at bounding box center [490, 304] width 29 height 29
click at [452, 303] on icon "B" at bounding box center [457, 304] width 29 height 29
click at [419, 305] on icon "A" at bounding box center [424, 304] width 29 height 29
click at [1130, 434] on icon at bounding box center [1137, 428] width 14 height 13
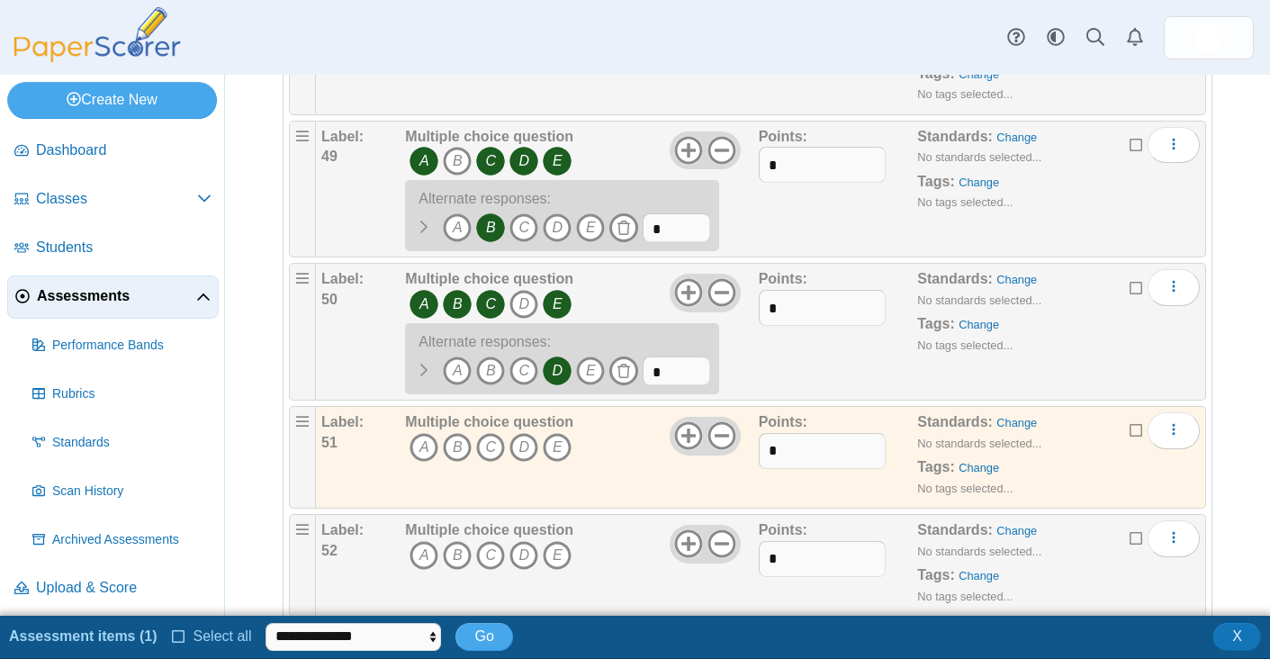
click at [1130, 537] on icon at bounding box center [1137, 536] width 14 height 13
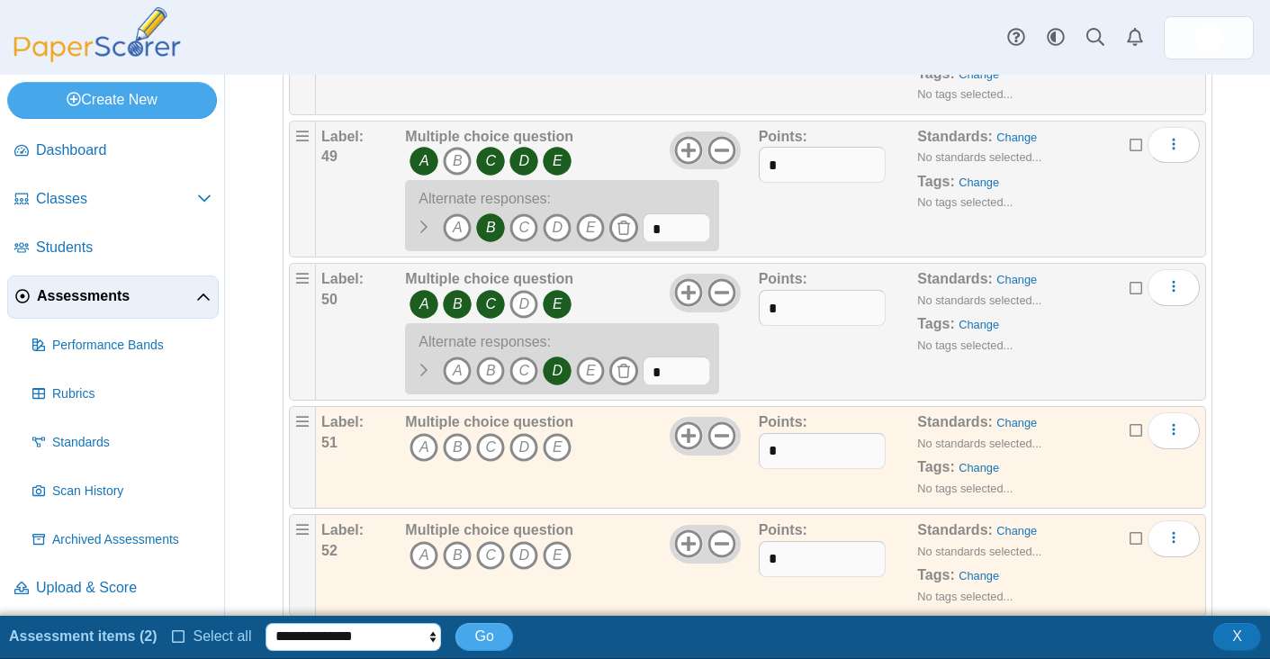
click at [393, 647] on select "**********" at bounding box center [354, 636] width 176 height 27
select select "******"
click at [266, 623] on select "**********" at bounding box center [354, 636] width 176 height 27
click at [485, 644] on span "Go" at bounding box center [483, 635] width 19 height 15
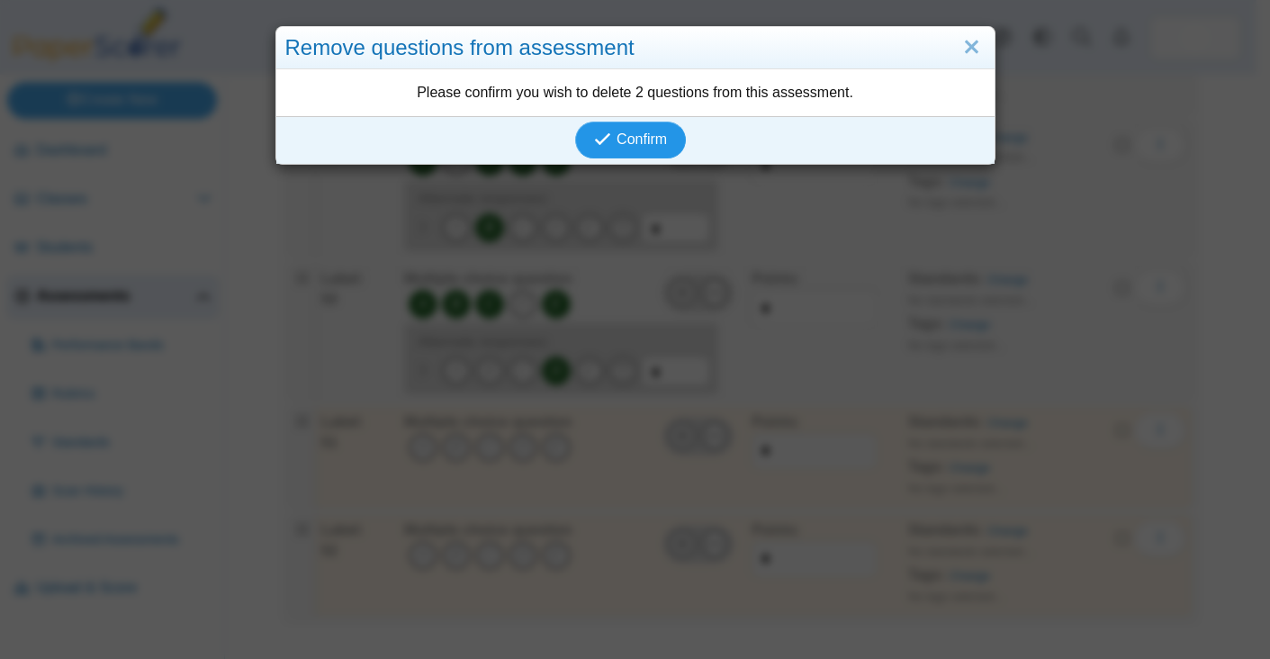
click at [630, 141] on span "Confirm" at bounding box center [642, 138] width 50 height 15
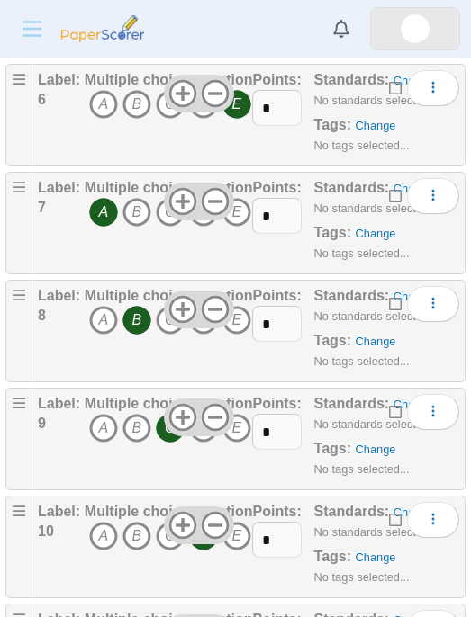
scroll to position [431, 0]
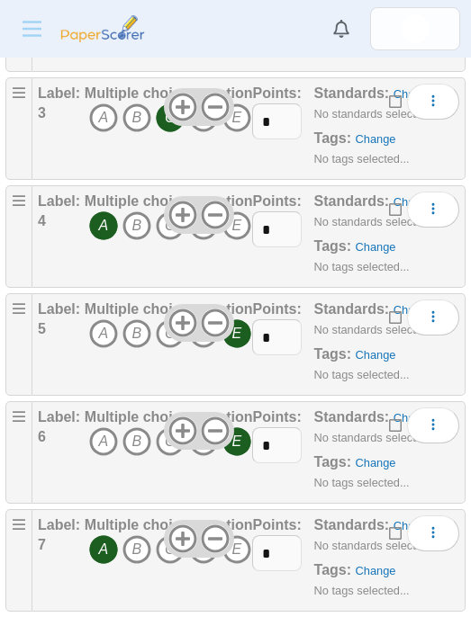
click at [23, 22] on icon "Menu" at bounding box center [32, 29] width 28 height 15
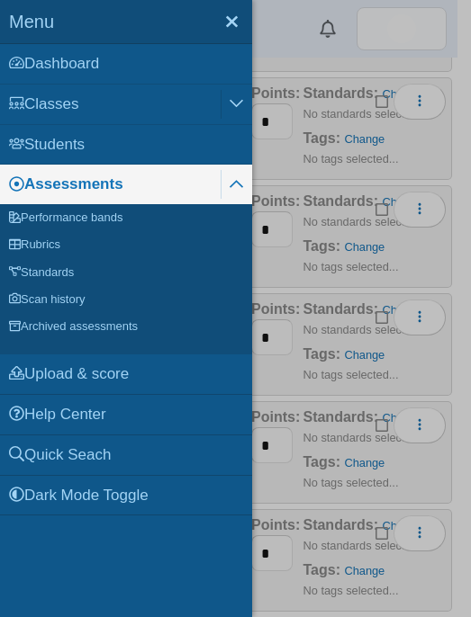
click at [68, 188] on link "Assessments" at bounding box center [110, 185] width 221 height 40
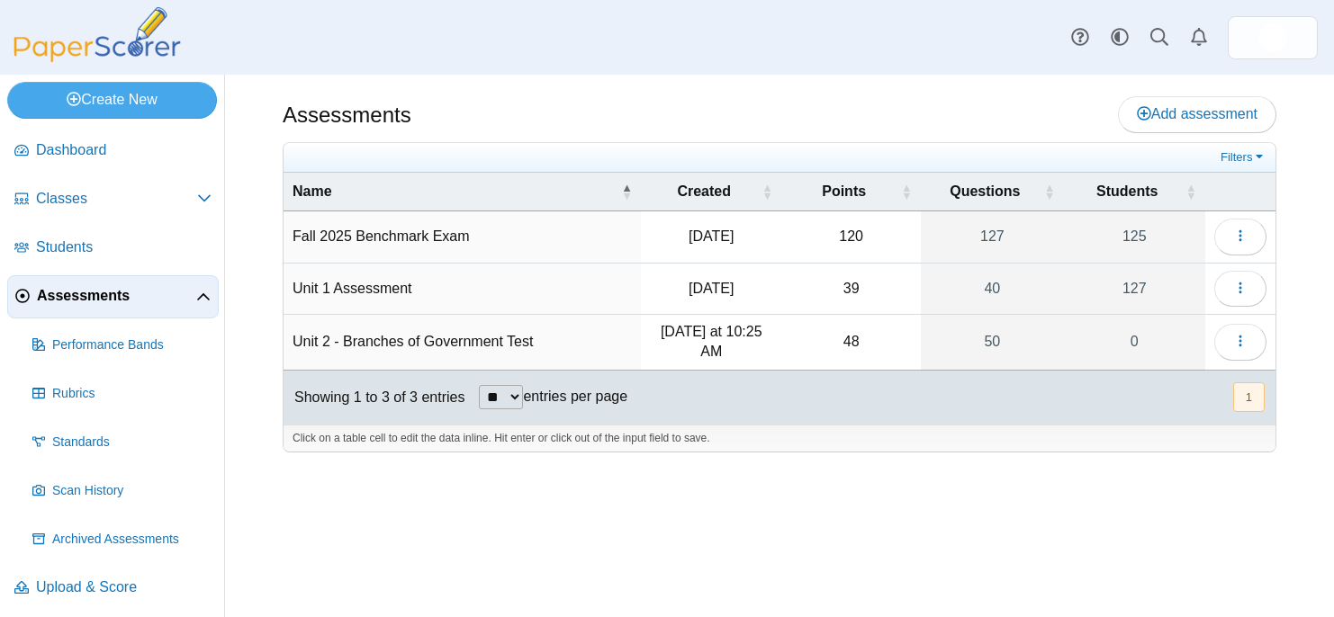
click at [470, 528] on div "Assessments Add assessment 120" at bounding box center [779, 346] width 1109 height 543
click at [470, 331] on link "0" at bounding box center [1134, 342] width 141 height 55
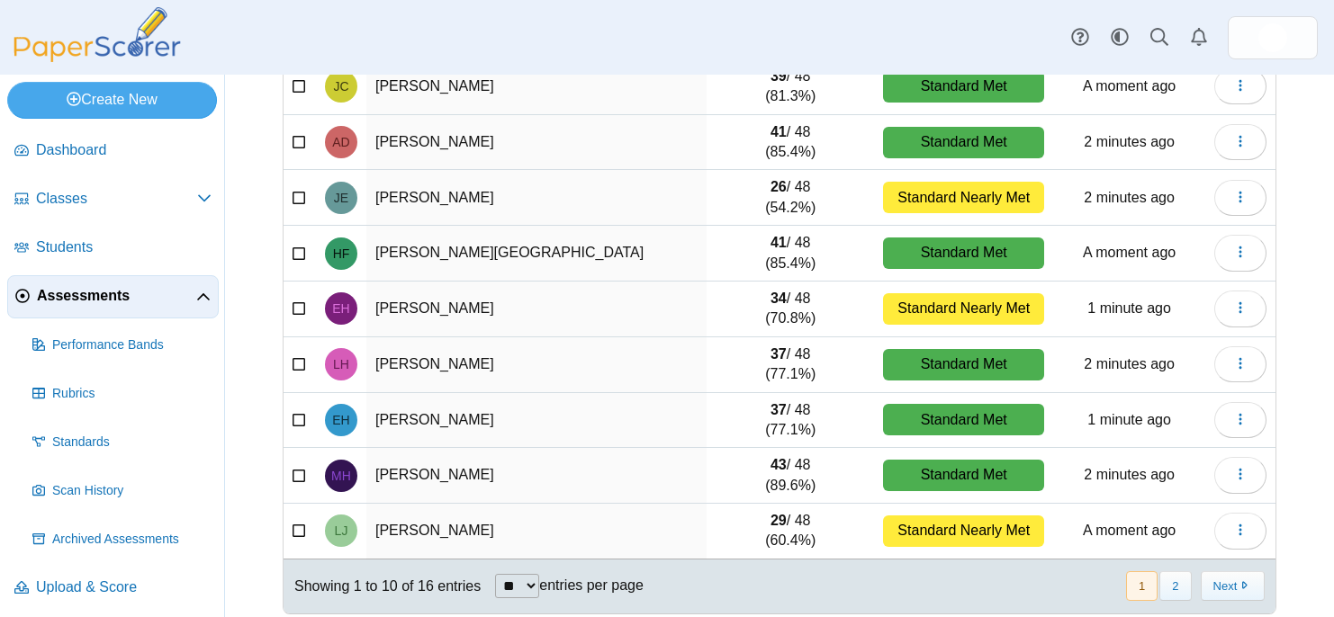
scroll to position [279, 0]
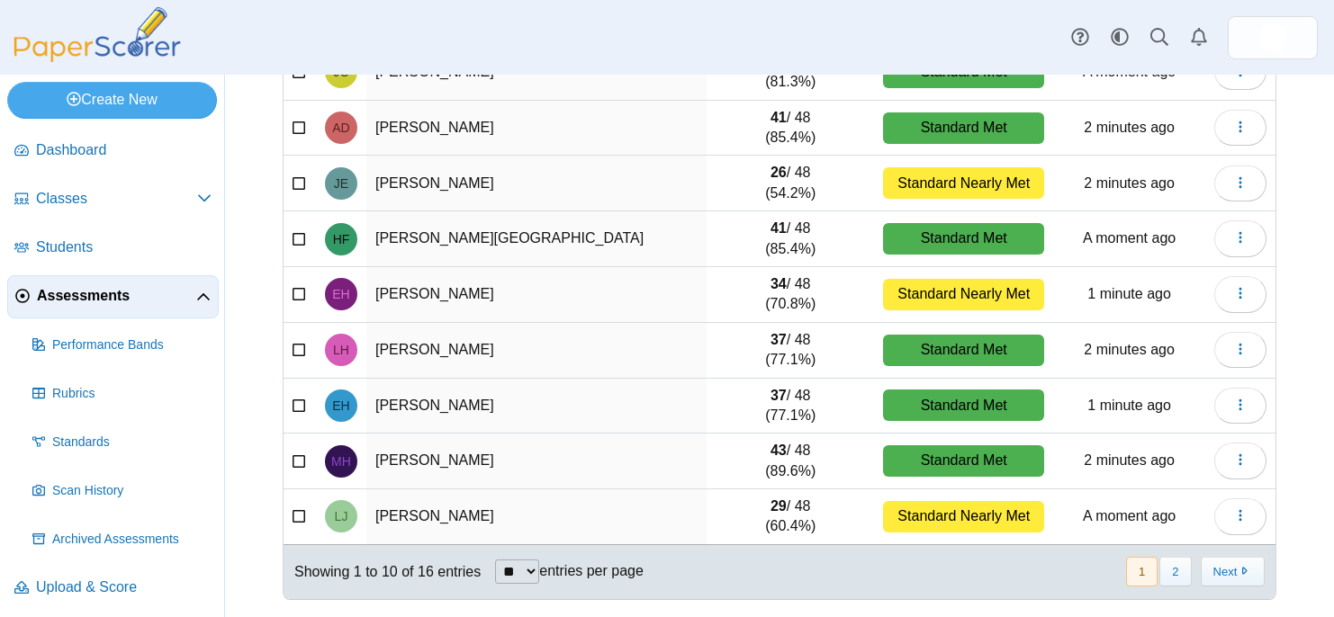
click at [539, 563] on select "** ** ** ***" at bounding box center [517, 572] width 44 height 24
select select "**"
click at [497, 560] on select "** ** ** ***" at bounding box center [517, 572] width 44 height 24
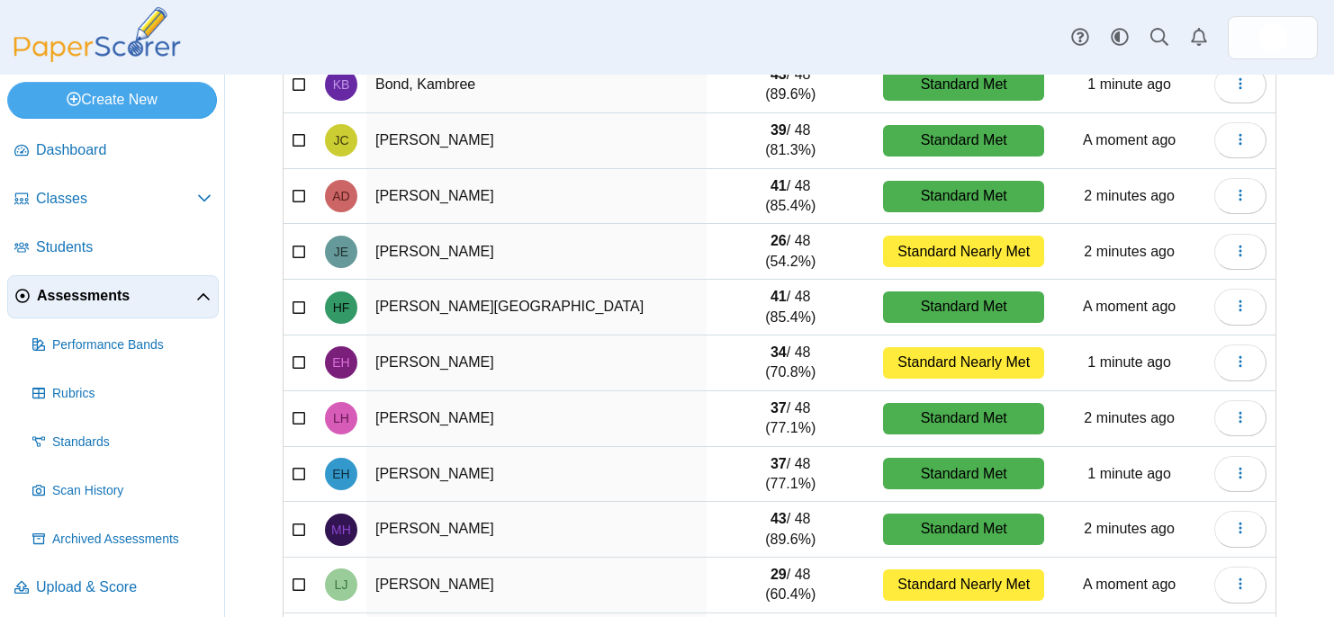
scroll to position [0, 0]
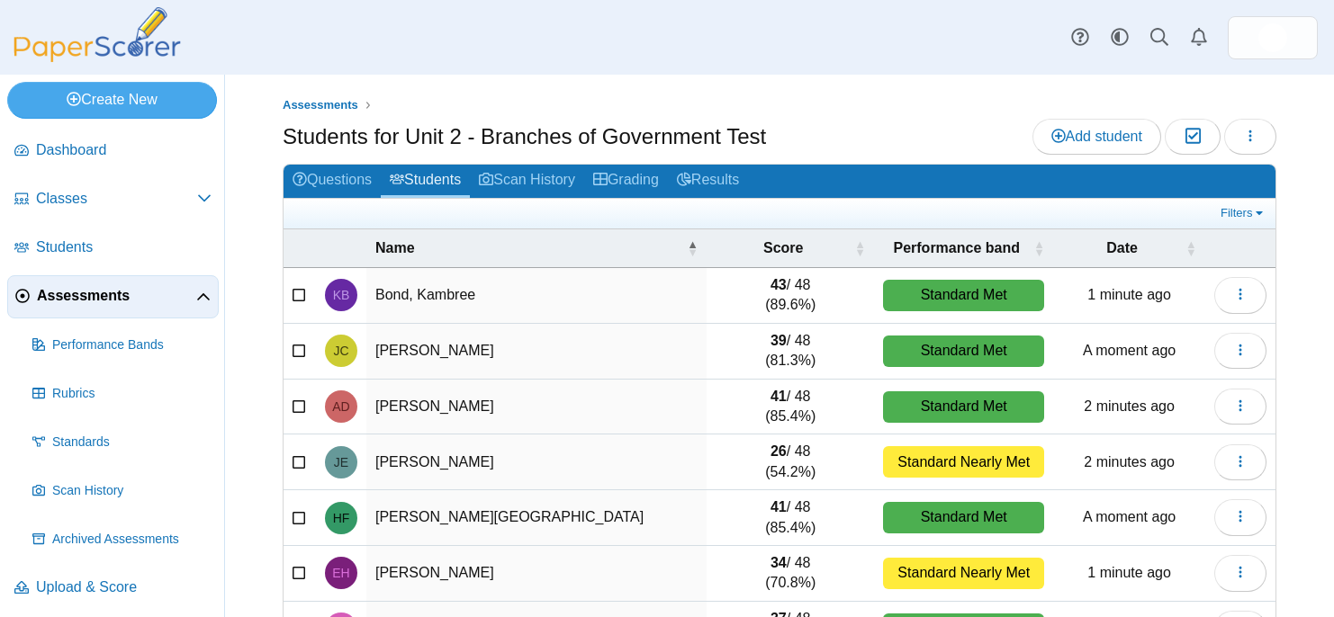
click at [449, 70] on div "Dashboard Classes Archived classes Students Assessments" at bounding box center [667, 37] width 1334 height 75
click at [79, 295] on span "Assessments" at bounding box center [116, 296] width 159 height 20
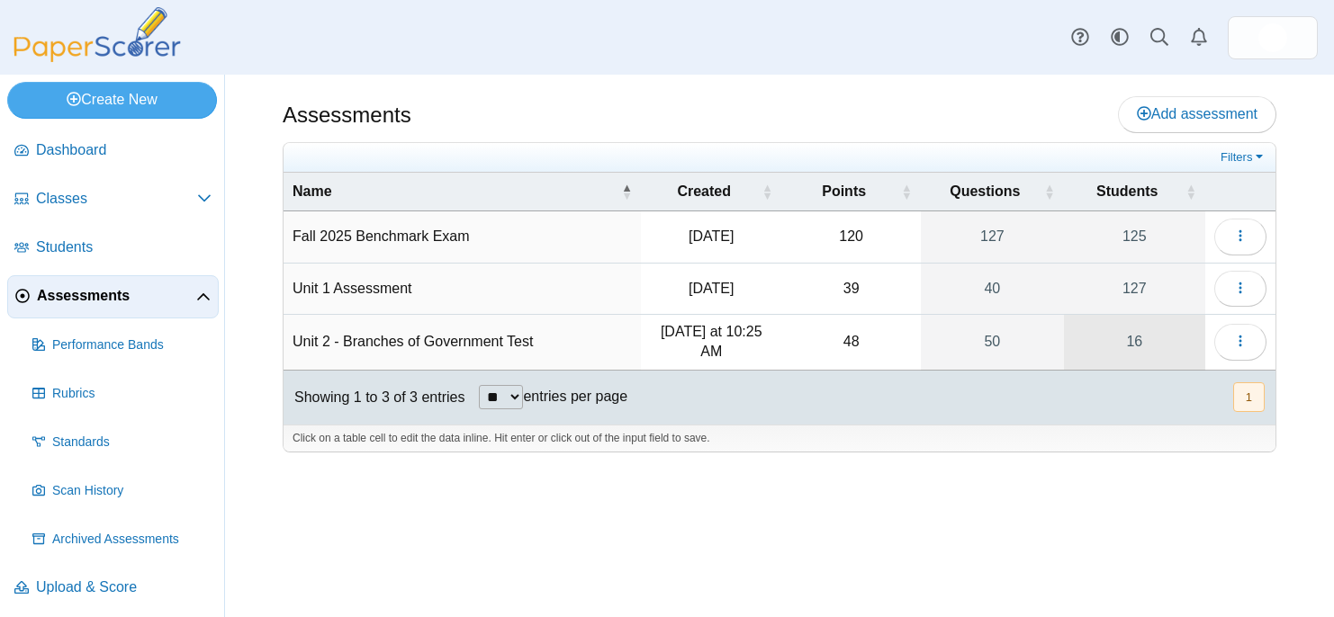
click at [1158, 338] on link "16" at bounding box center [1134, 342] width 141 height 55
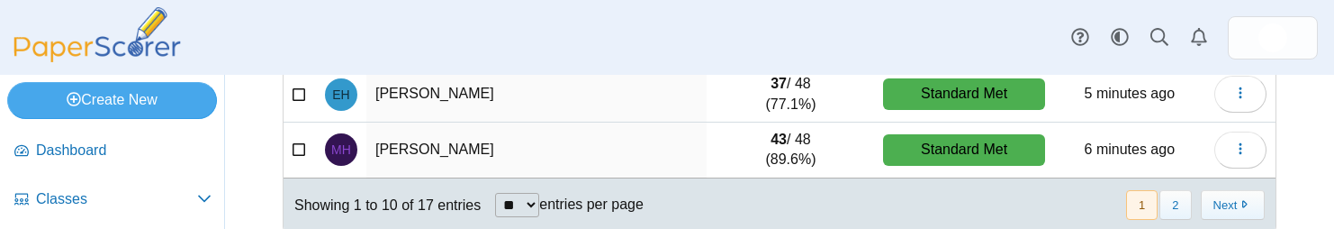
scroll to position [668, 0]
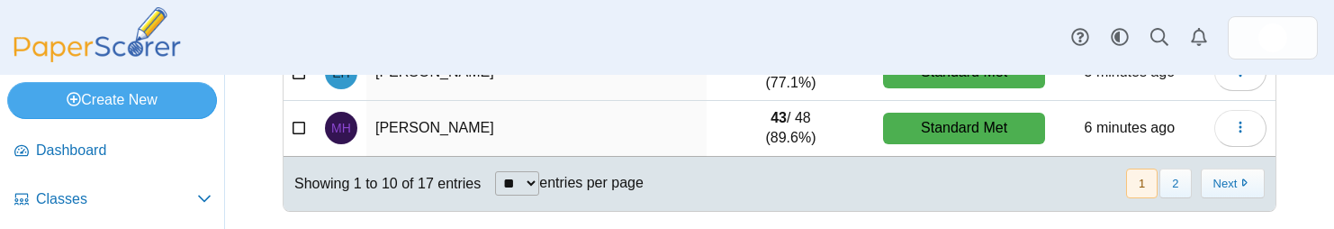
click at [551, 183] on label "entries per page" at bounding box center [591, 182] width 104 height 15
click at [539, 183] on select "** ** ** ***" at bounding box center [517, 183] width 44 height 24
select select "**"
click at [497, 171] on select "** ** ** ***" at bounding box center [517, 183] width 44 height 24
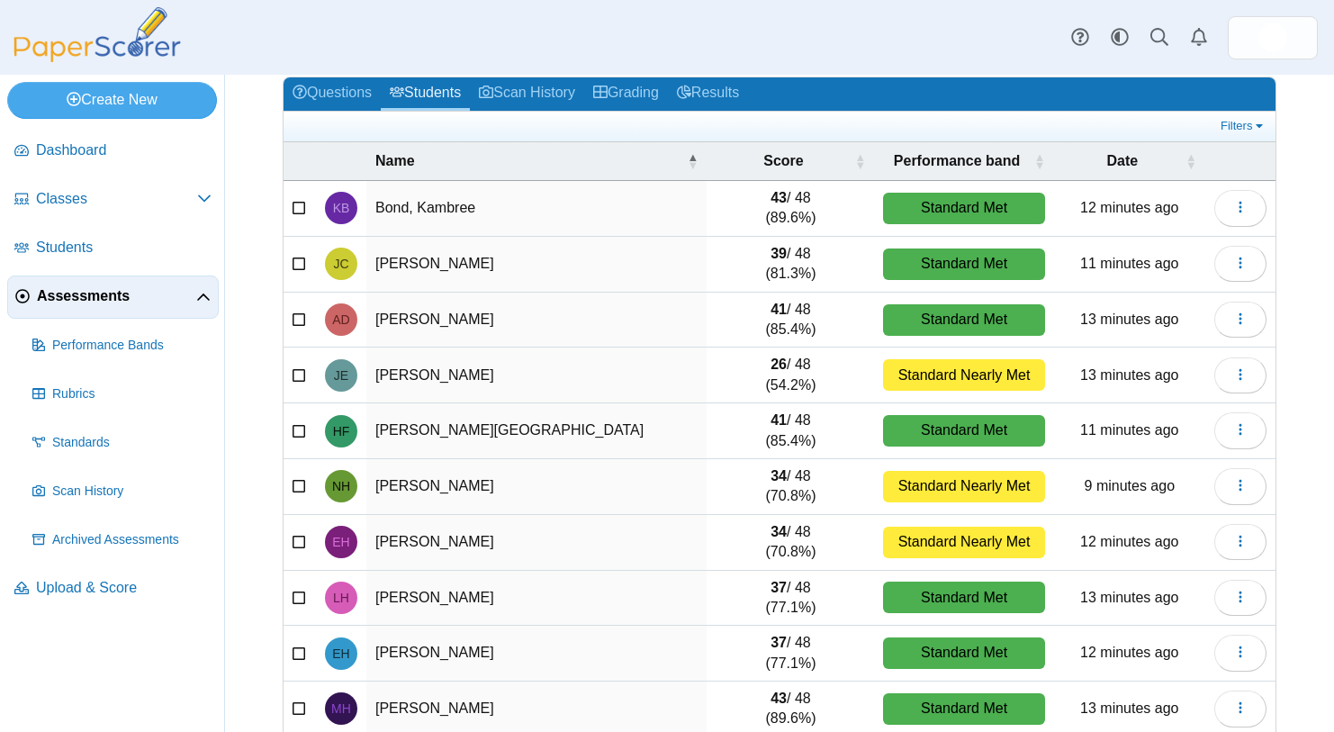
scroll to position [0, 0]
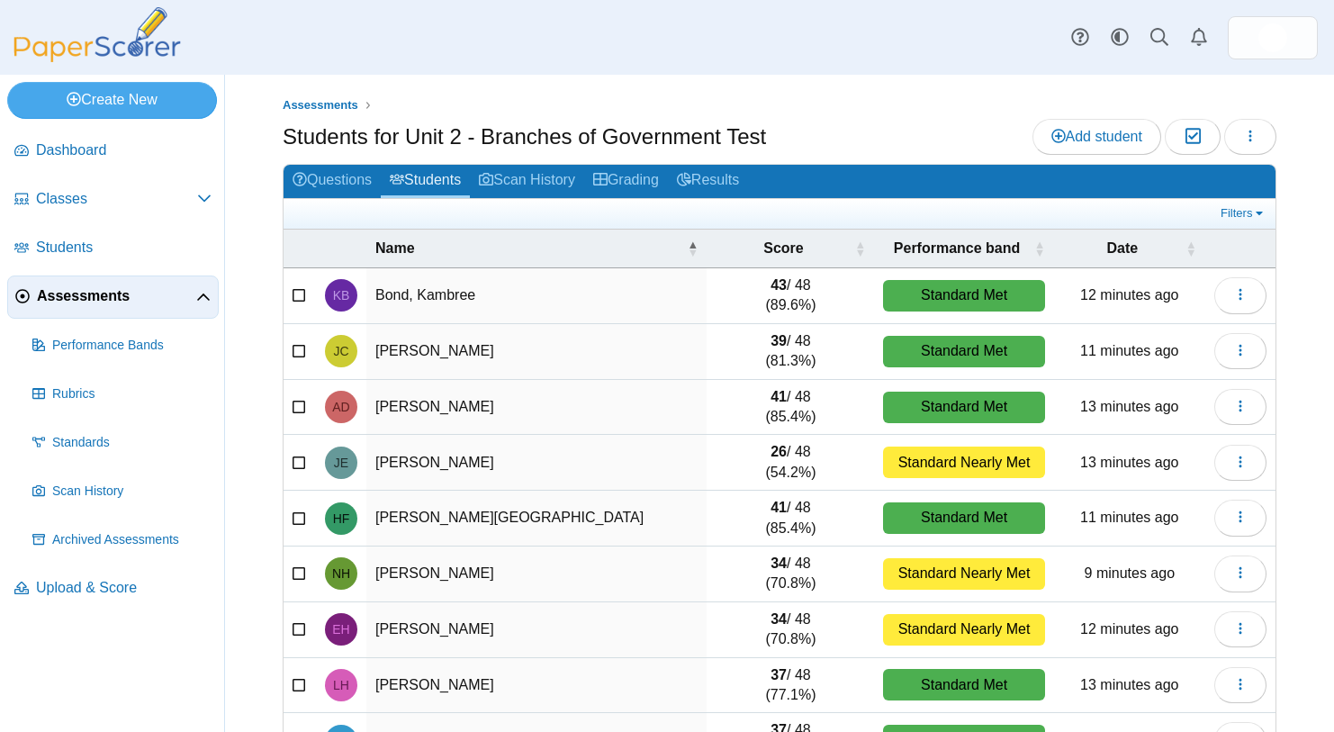
click at [129, 25] on img at bounding box center [97, 34] width 180 height 55
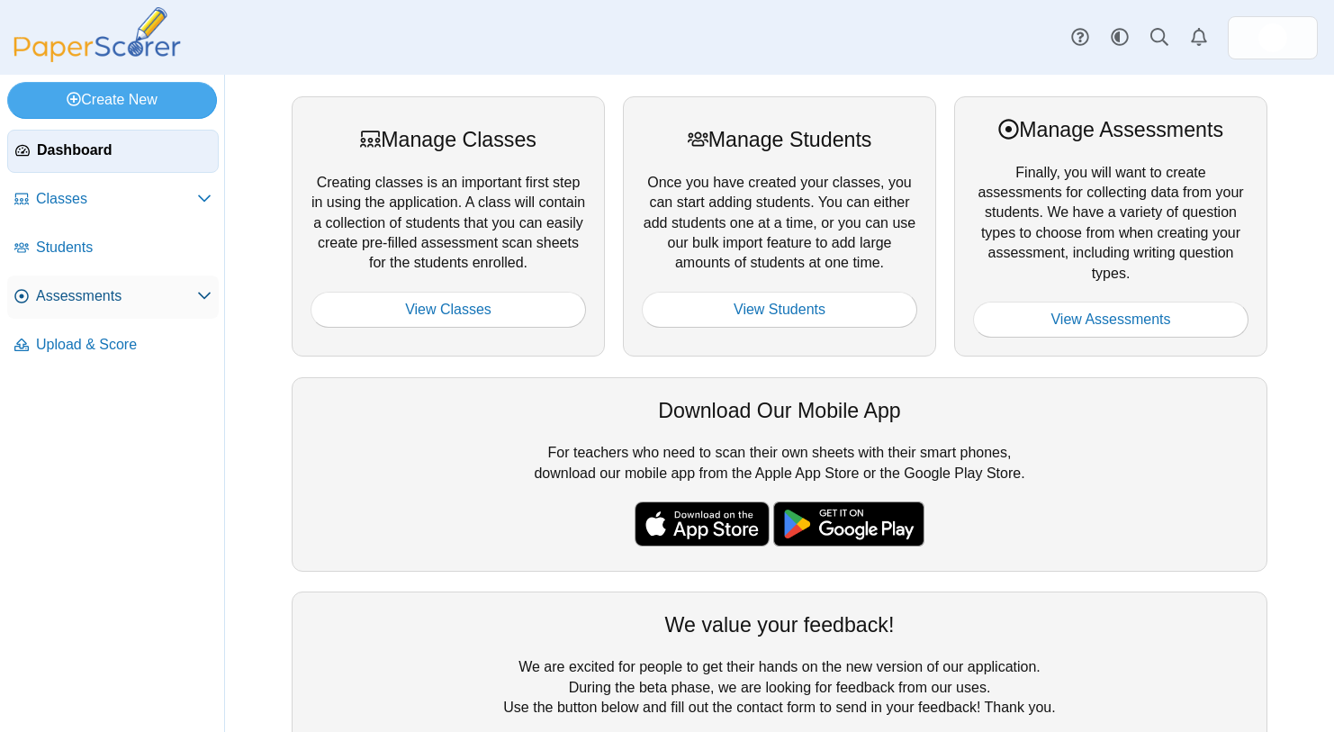
click at [84, 304] on span "Assessments" at bounding box center [116, 296] width 161 height 20
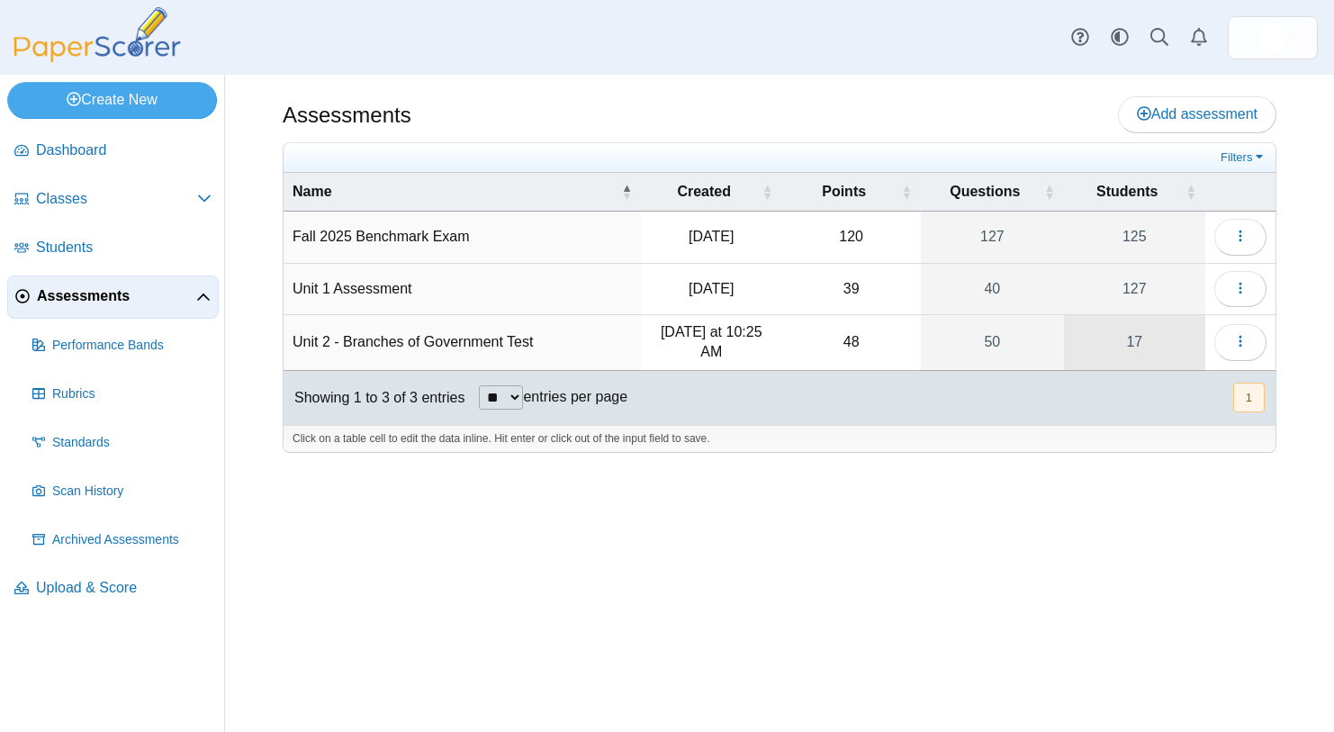
click at [1153, 350] on link "17" at bounding box center [1134, 342] width 141 height 55
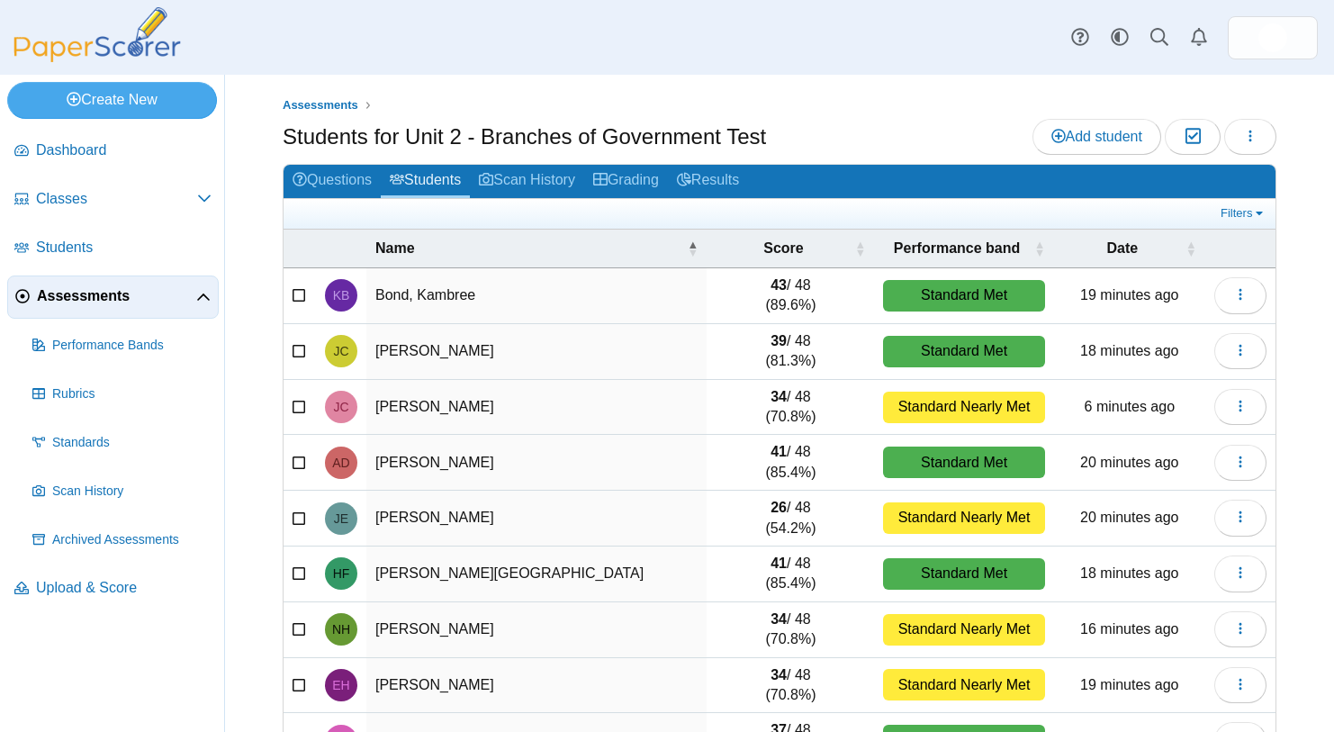
click at [85, 293] on span "Assessments" at bounding box center [116, 296] width 159 height 20
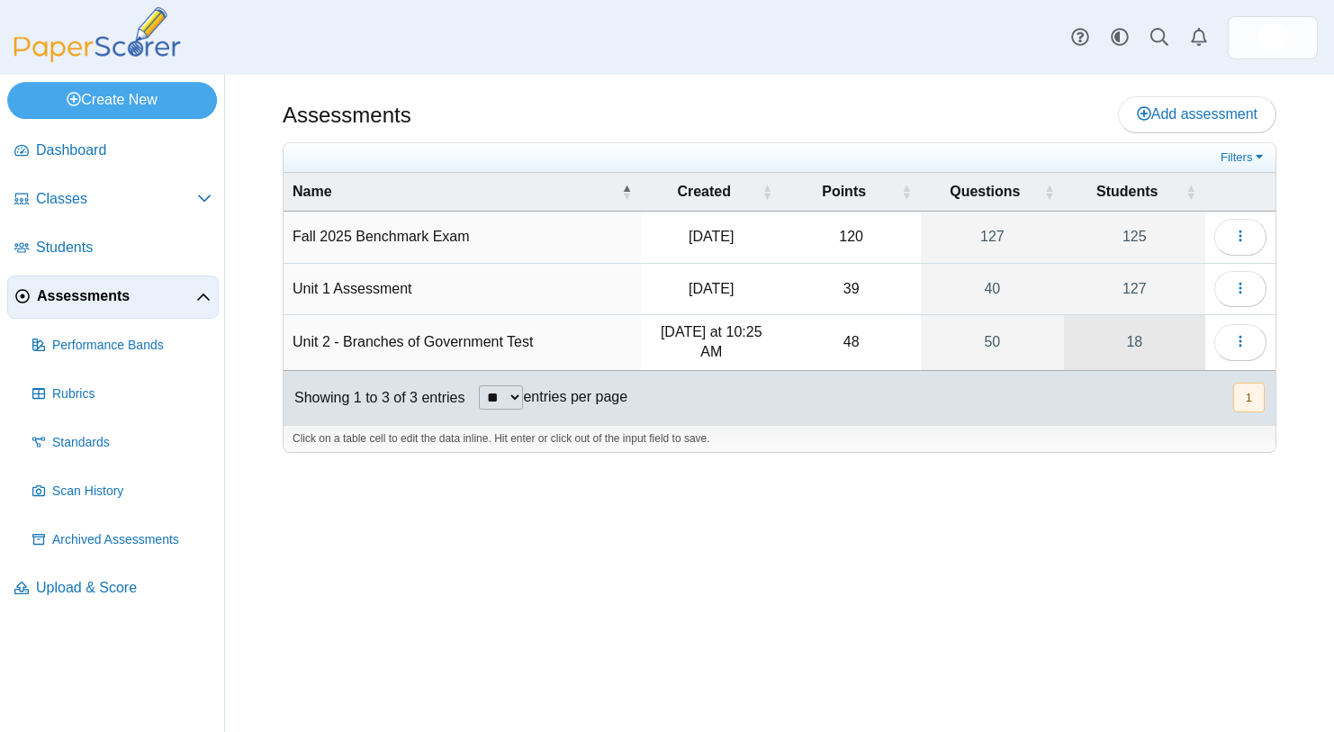
click at [1136, 336] on link "18" at bounding box center [1134, 342] width 141 height 55
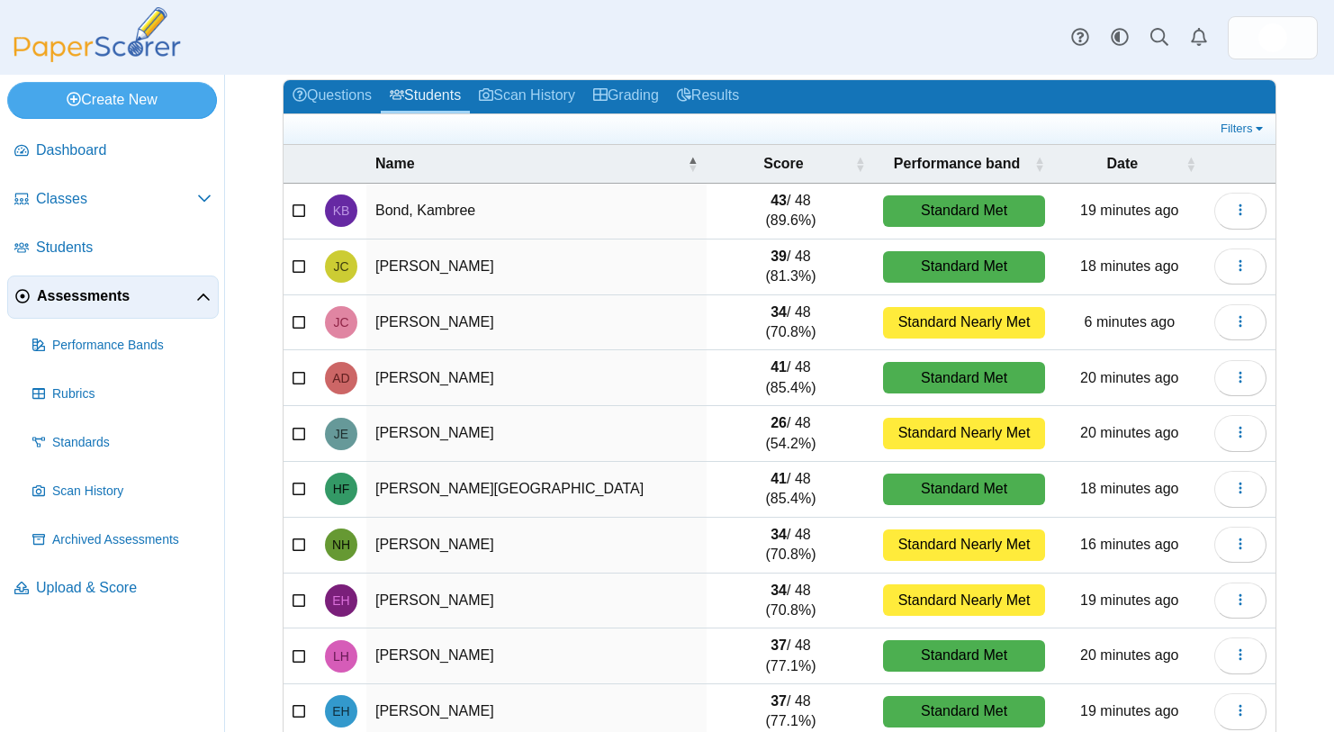
scroll to position [165, 0]
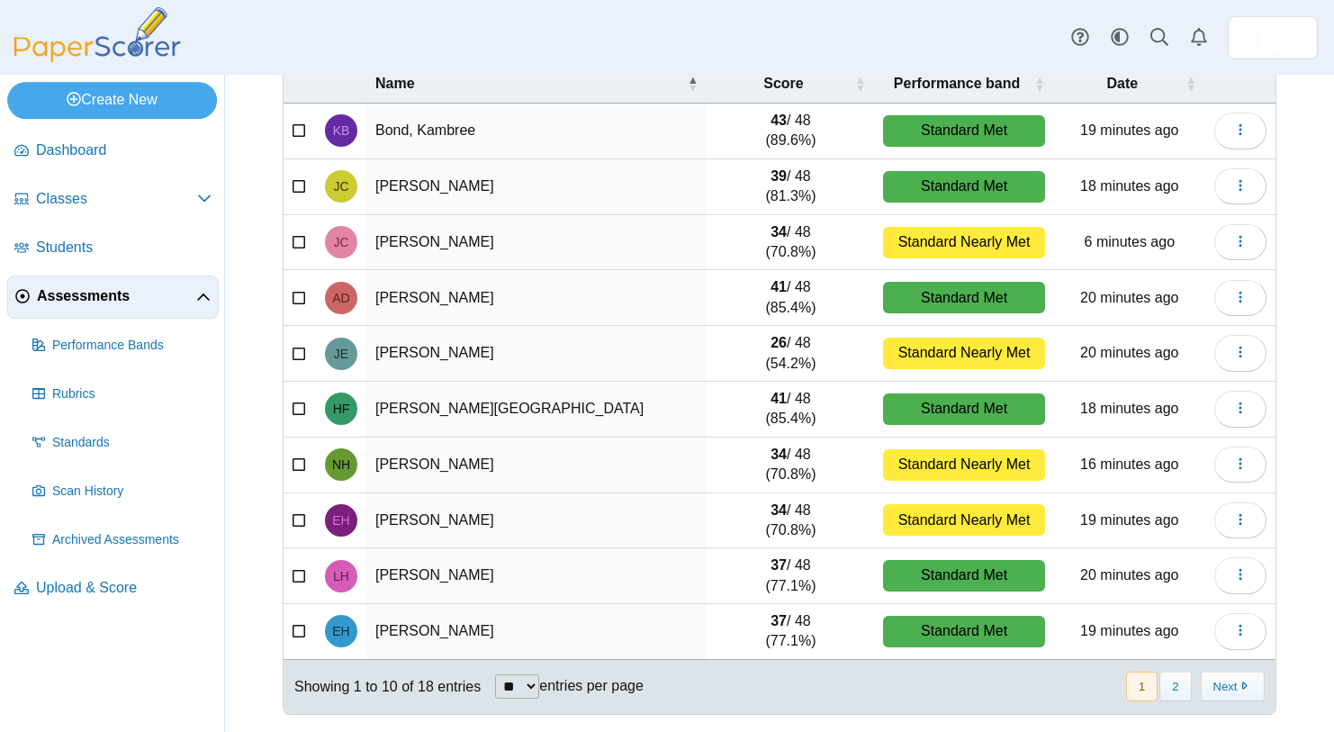
click at [527, 682] on select "** ** ** ***" at bounding box center [517, 686] width 44 height 24
select select "***"
click at [497, 674] on select "** ** ** ***" at bounding box center [517, 686] width 44 height 24
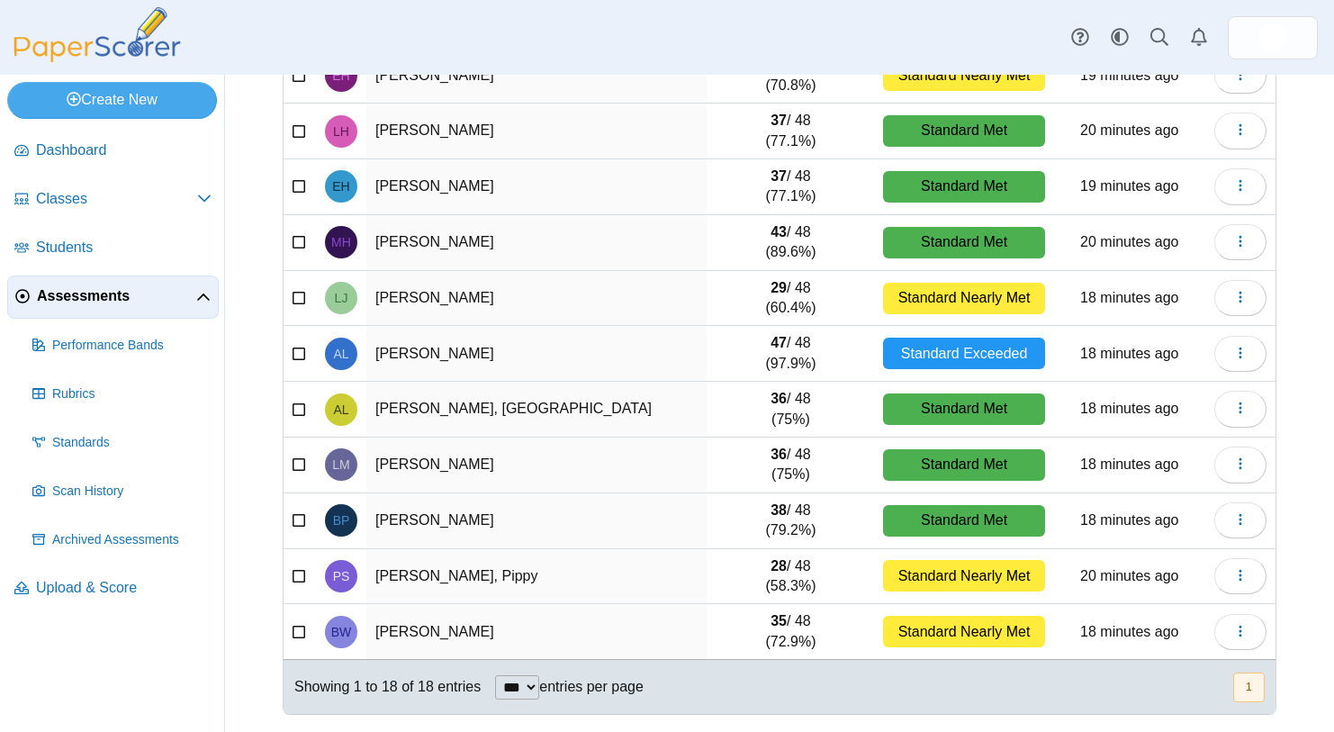
scroll to position [0, 0]
